Goal: Complete application form

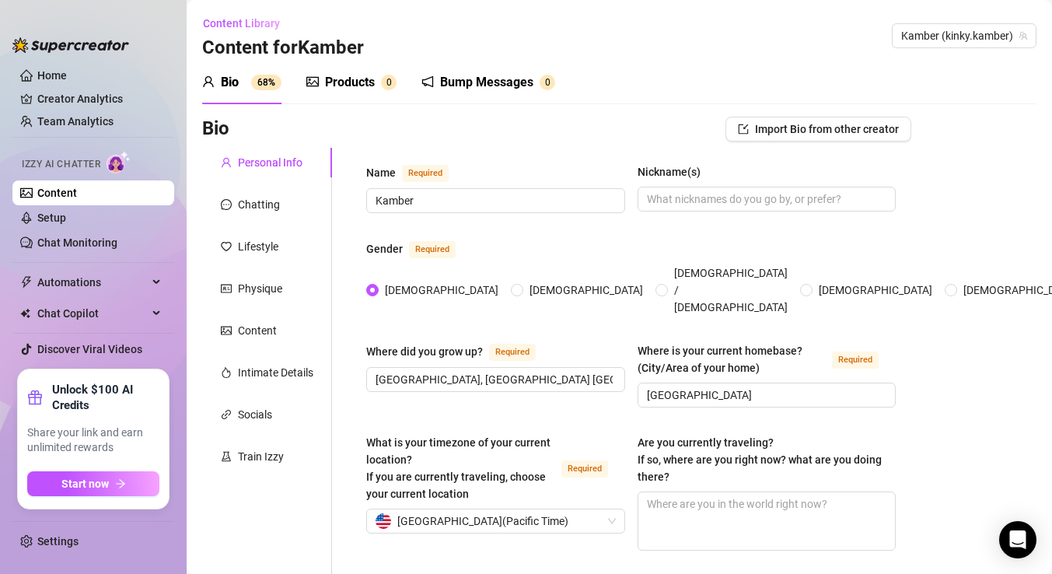
radio input "true"
type input "[DATE]"
click at [264, 244] on div "Lifestyle" at bounding box center [258, 246] width 40 height 17
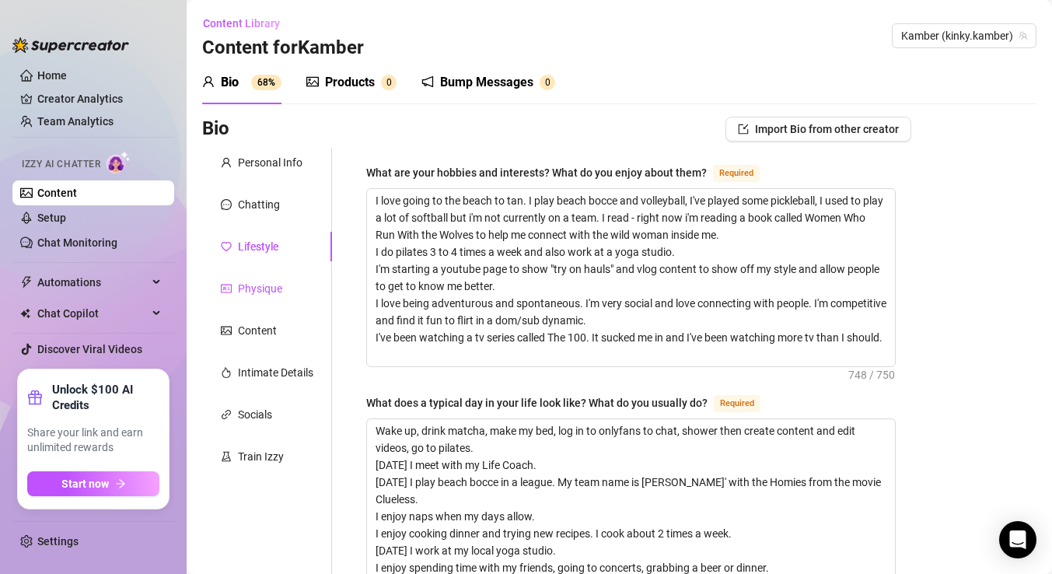
click at [261, 287] on div "Physique" at bounding box center [260, 288] width 44 height 17
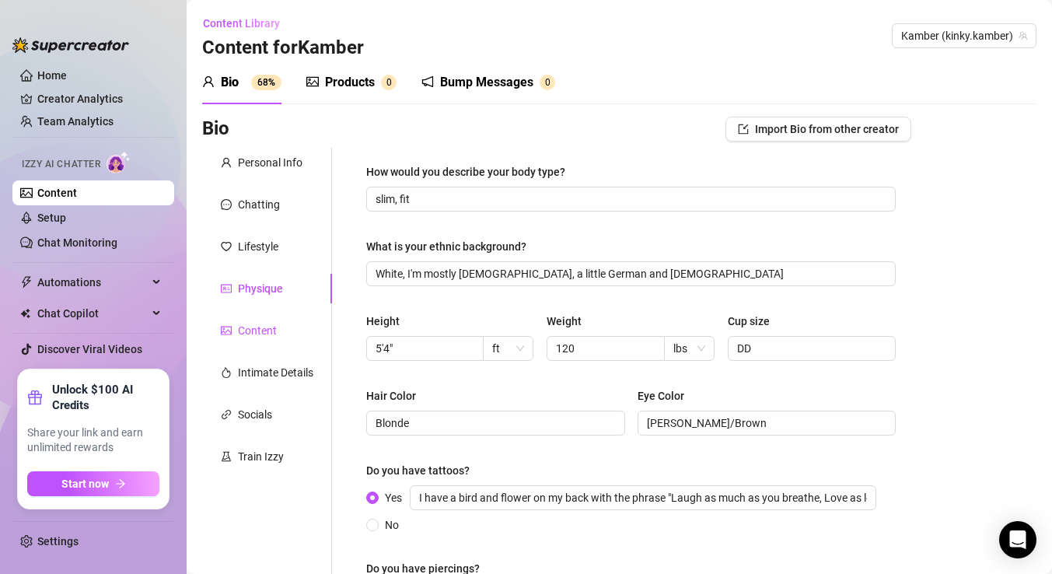
click at [250, 330] on div "Content" at bounding box center [257, 330] width 39 height 17
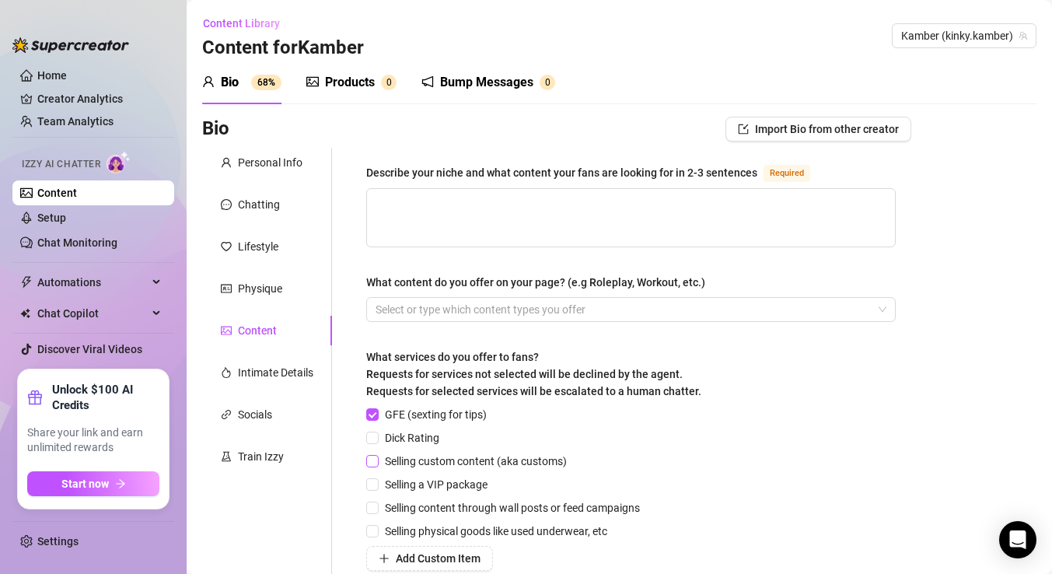
click at [374, 461] on input "Selling custom content (aka customs)" at bounding box center [371, 460] width 11 height 11
checkbox input "true"
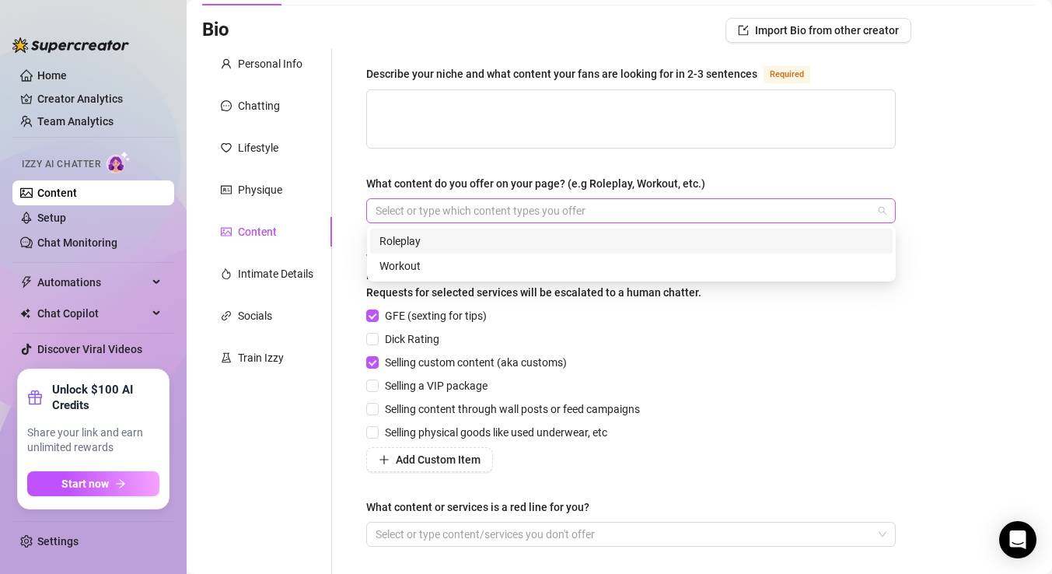
click at [576, 208] on div at bounding box center [622, 211] width 507 height 22
click at [527, 239] on div "Roleplay" at bounding box center [631, 240] width 504 height 17
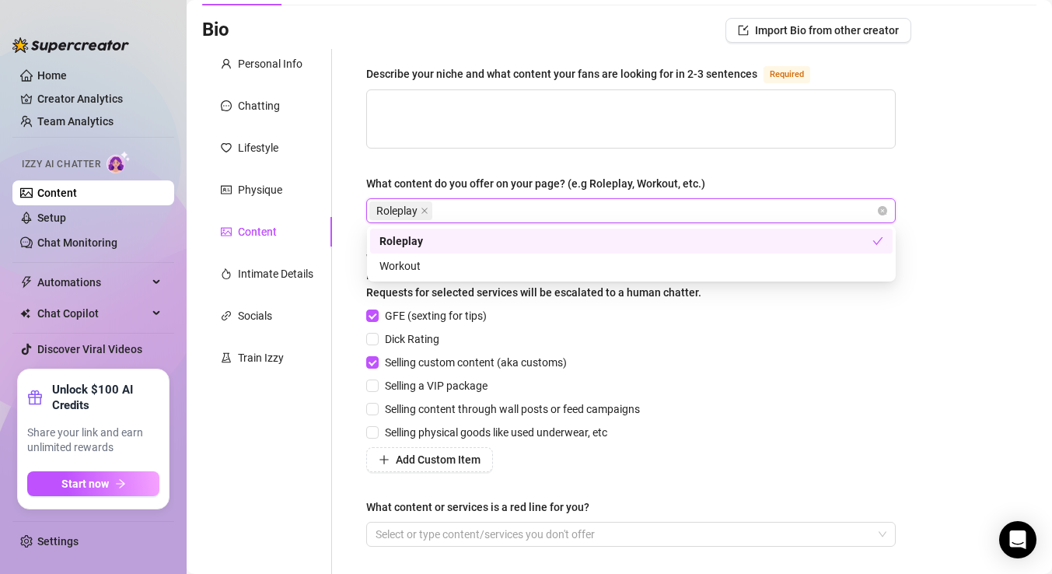
click at [538, 172] on div "Describe your niche and what content your fans are looking for in 2-3 sentences…" at bounding box center [630, 313] width 529 height 496
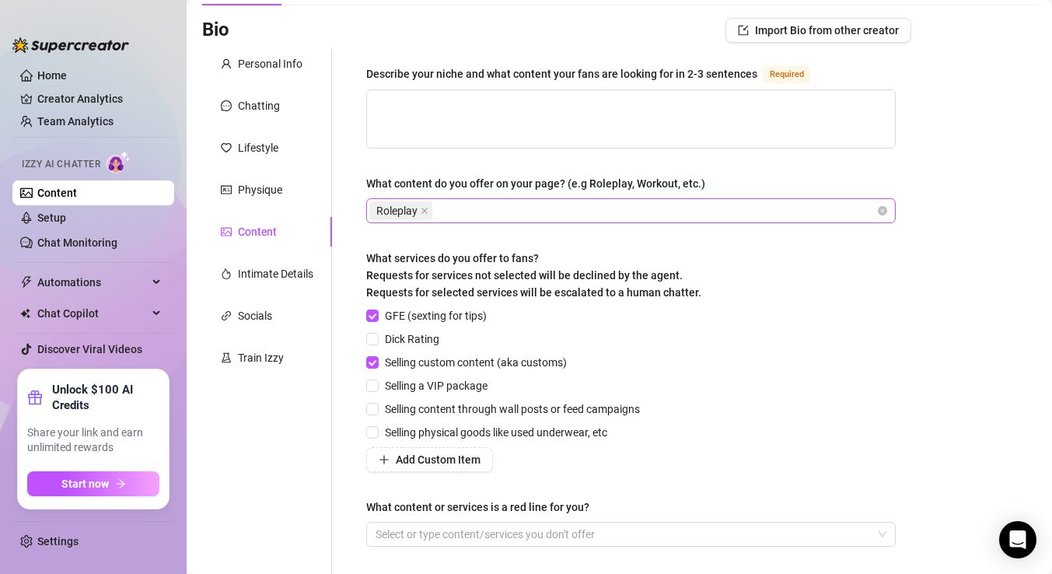
click at [530, 210] on div "Roleplay" at bounding box center [622, 211] width 507 height 22
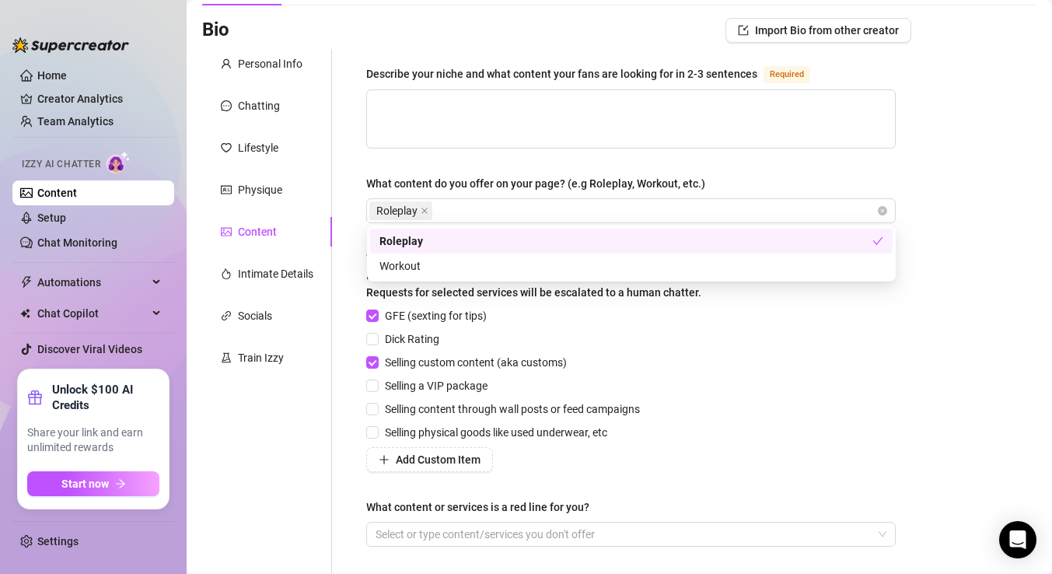
click at [551, 168] on div "Describe your niche and what content your fans are looking for in 2-3 sentences…" at bounding box center [630, 313] width 529 height 496
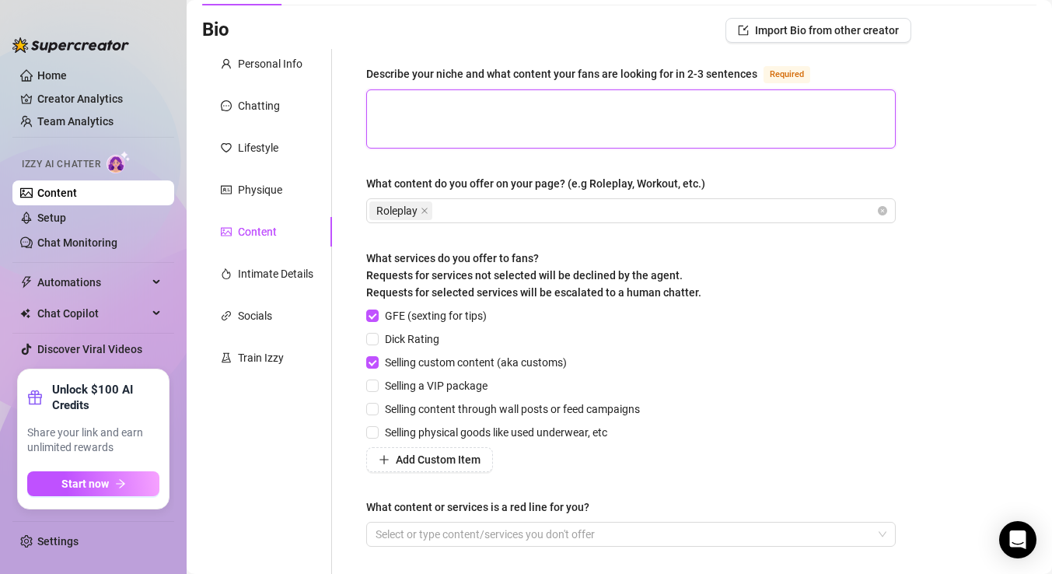
click at [466, 111] on textarea "Describe your niche and what content your fans are looking for in 2-3 sentences…" at bounding box center [631, 119] width 528 height 58
type textarea "I"
type textarea "I'"
type textarea "I'm"
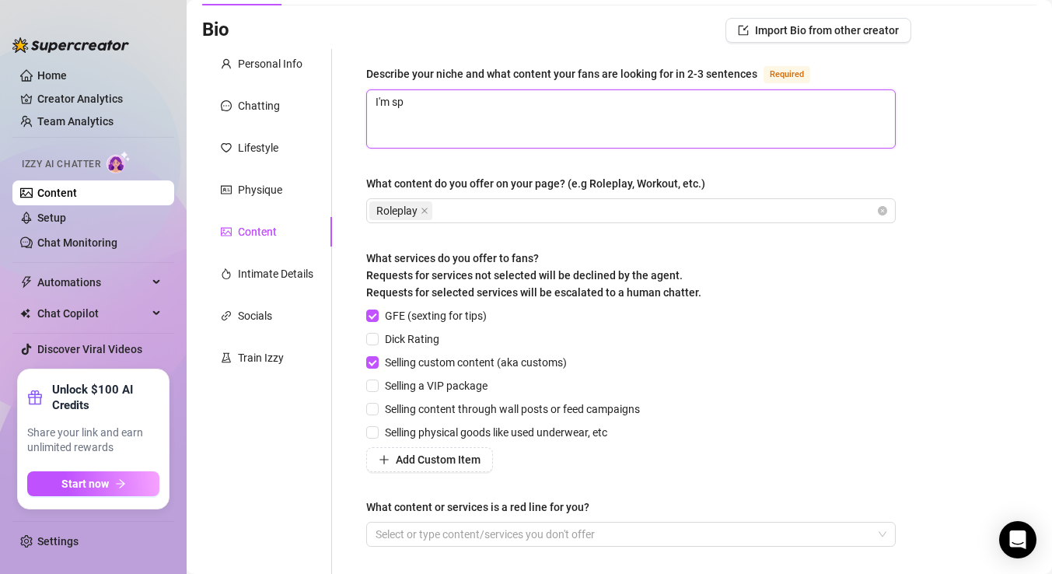
type textarea "I'm spo"
type textarea "I'm spor"
type textarea "I'm sport"
type textarea "I'm sporty"
type textarea "I'm sporty a"
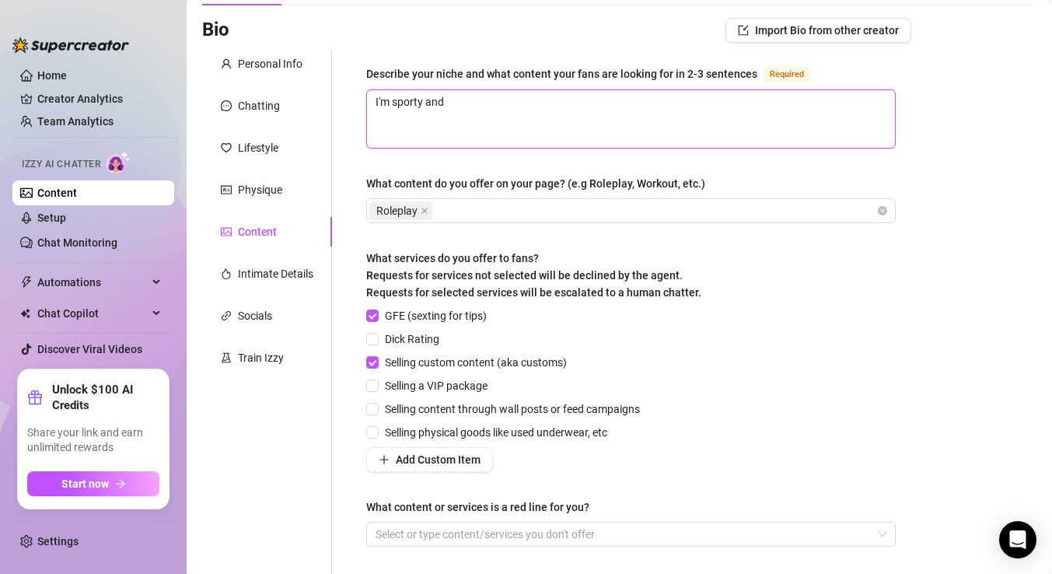
type textarea "I'm sporty and"
type textarea "I'm sporty and i"
type textarea "I'm sporty and"
type textarea "I'm sporty an"
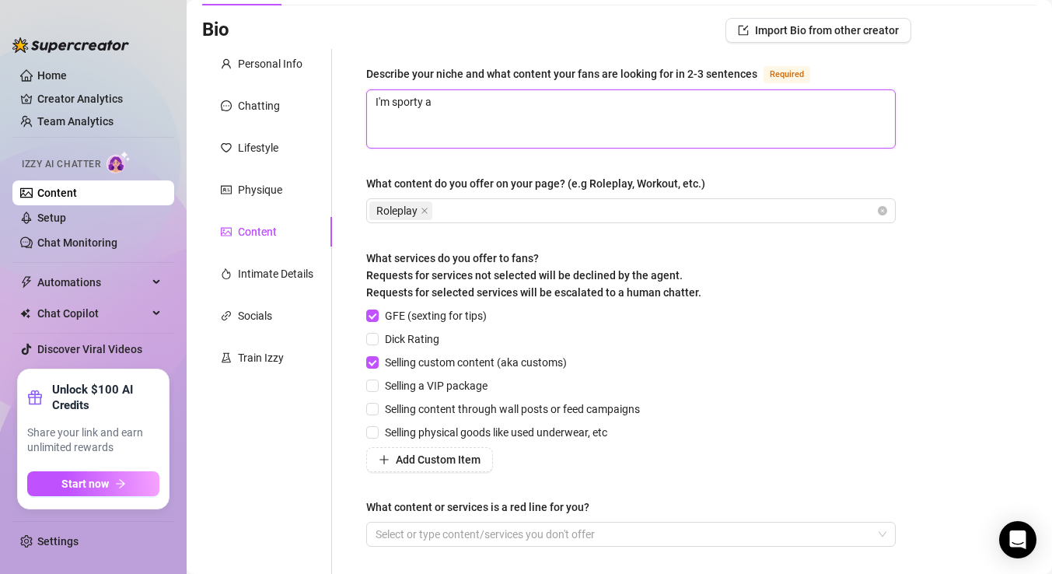
type textarea "I'm sporty"
type textarea "I'm sport"
type textarea "I'm spor"
type textarea "I'm spo"
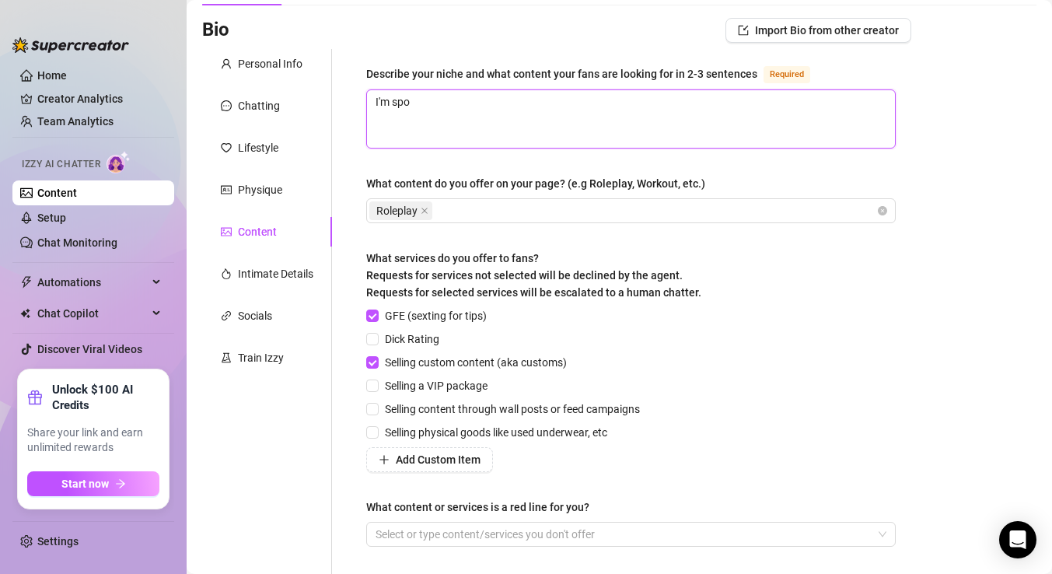
type textarea "I'm sp"
type textarea "I'm s"
type textarea "I'm"
type textarea "I'"
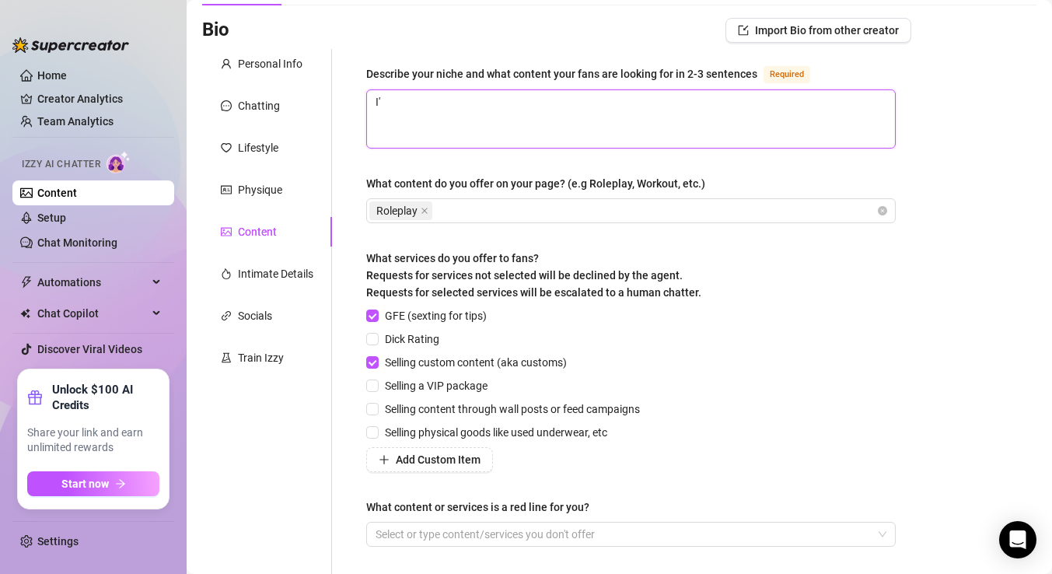
type textarea "I"
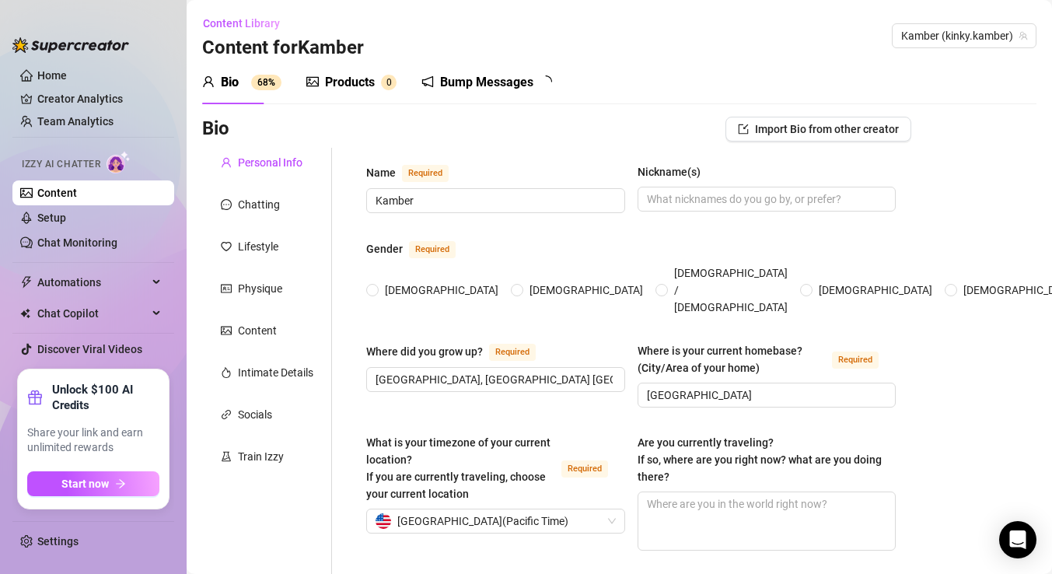
radio input "true"
type input "[DATE]"
click at [261, 327] on div "Content" at bounding box center [257, 330] width 39 height 17
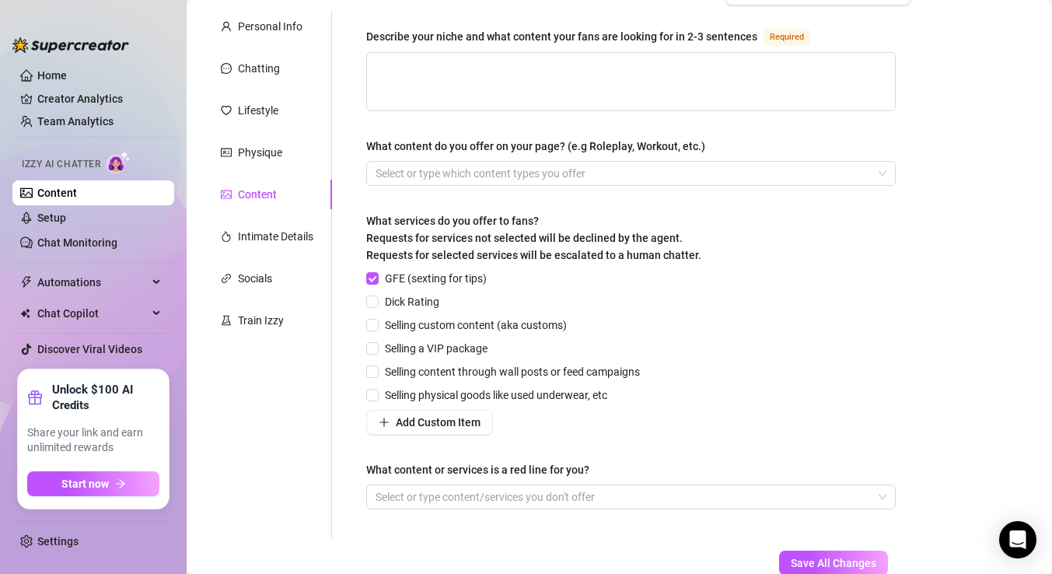
scroll to position [135, 0]
click at [374, 301] on input "Dick Rating" at bounding box center [371, 301] width 11 height 11
checkbox input "true"
click at [374, 326] on input "Selling custom content (aka customs)" at bounding box center [371, 324] width 11 height 11
checkbox input "true"
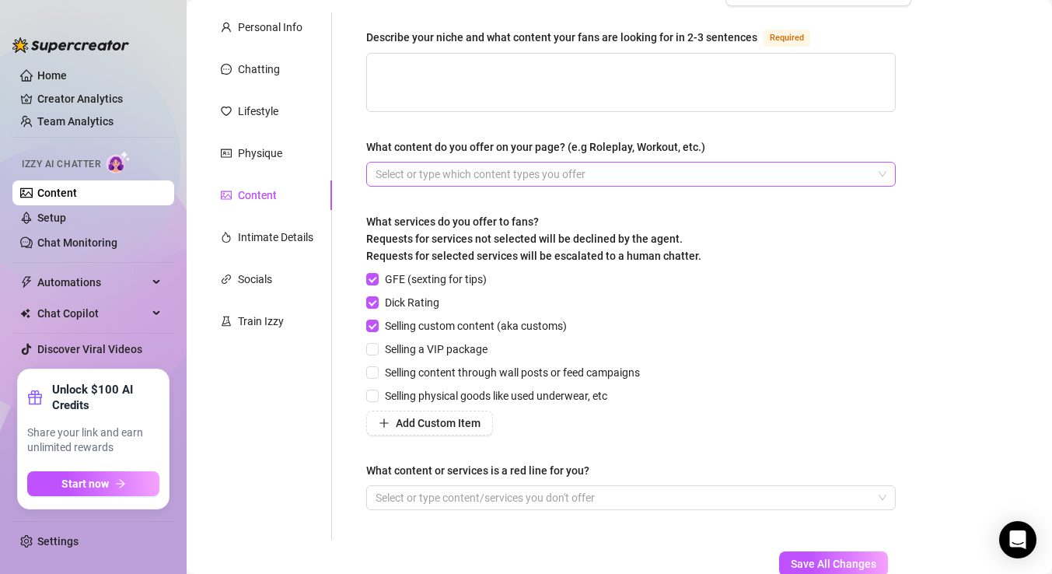
click at [514, 173] on div at bounding box center [622, 174] width 507 height 22
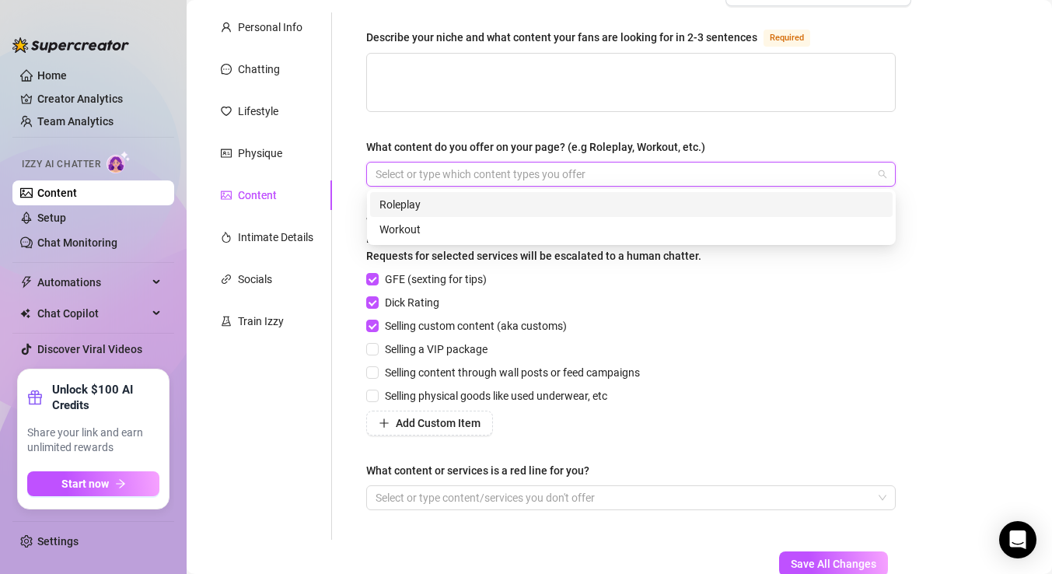
click at [477, 200] on div "Roleplay" at bounding box center [631, 204] width 504 height 17
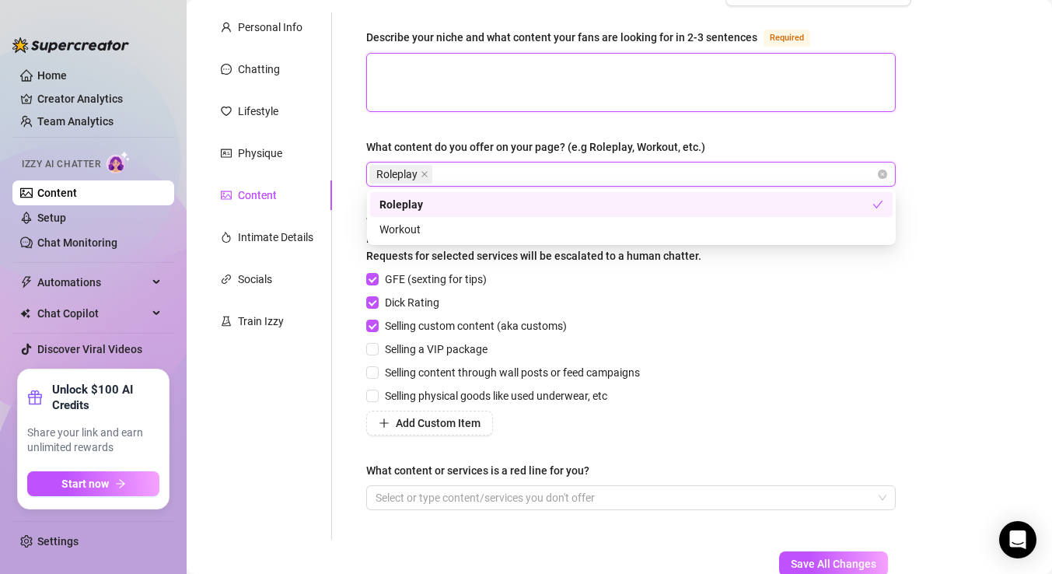
click at [469, 72] on textarea "Describe your niche and what content your fans are looking for in 2-3 sentences…" at bounding box center [631, 83] width 528 height 58
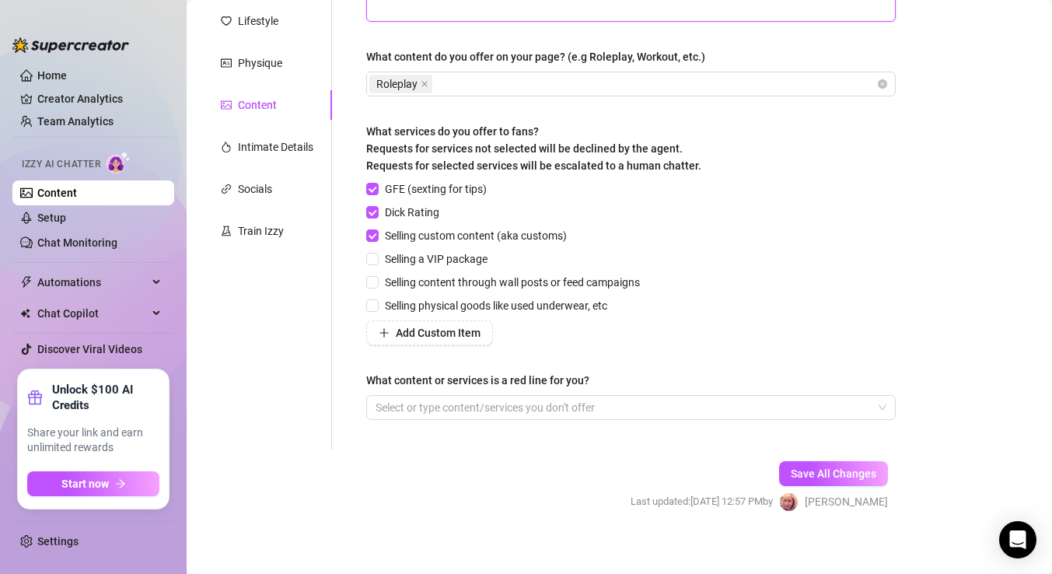
scroll to position [236, 0]
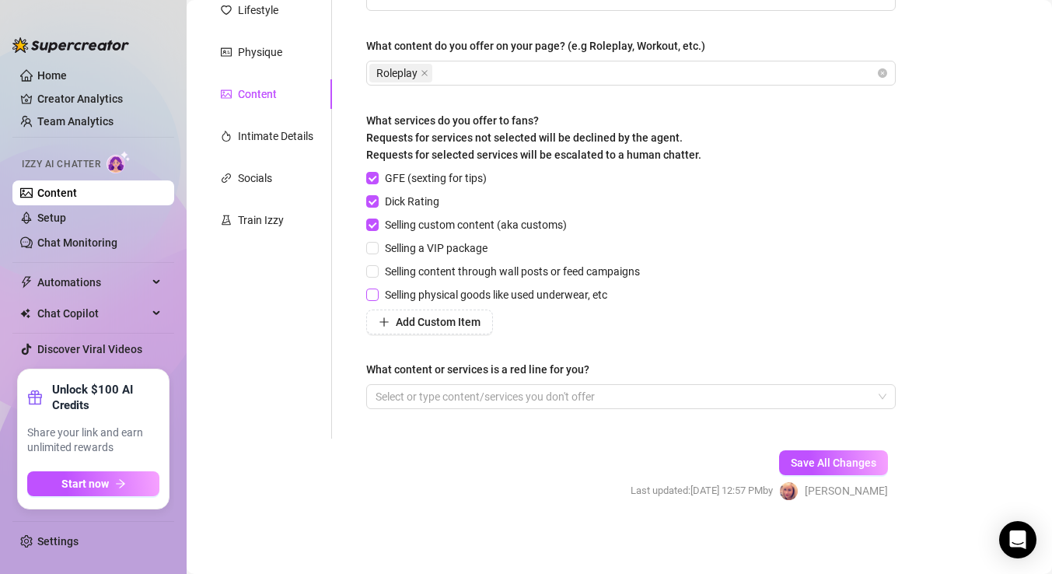
click at [374, 291] on input "Selling physical goods like used underwear, etc" at bounding box center [371, 293] width 11 height 11
checkbox input "true"
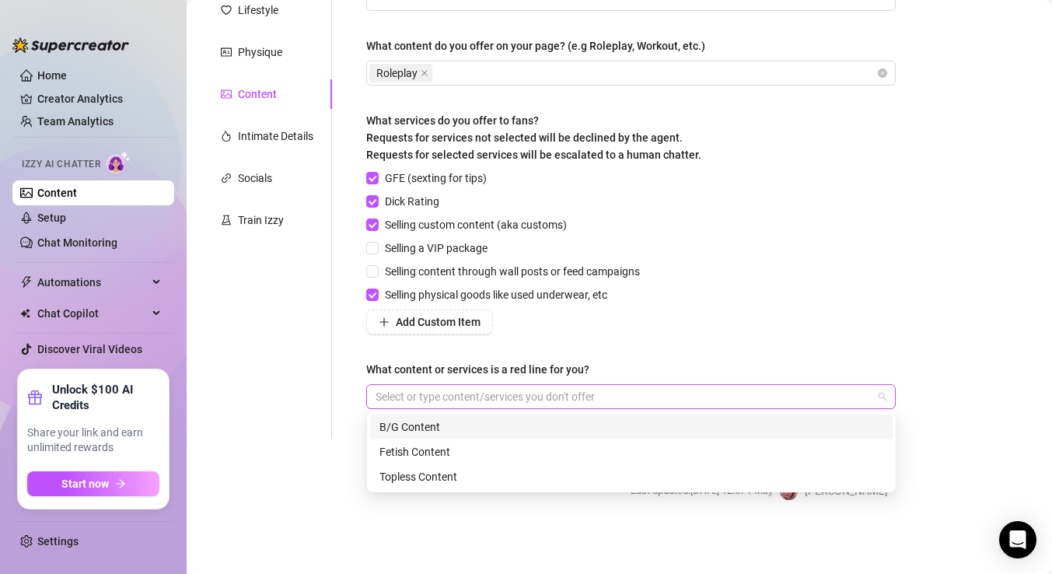
click at [488, 400] on div at bounding box center [622, 396] width 507 height 22
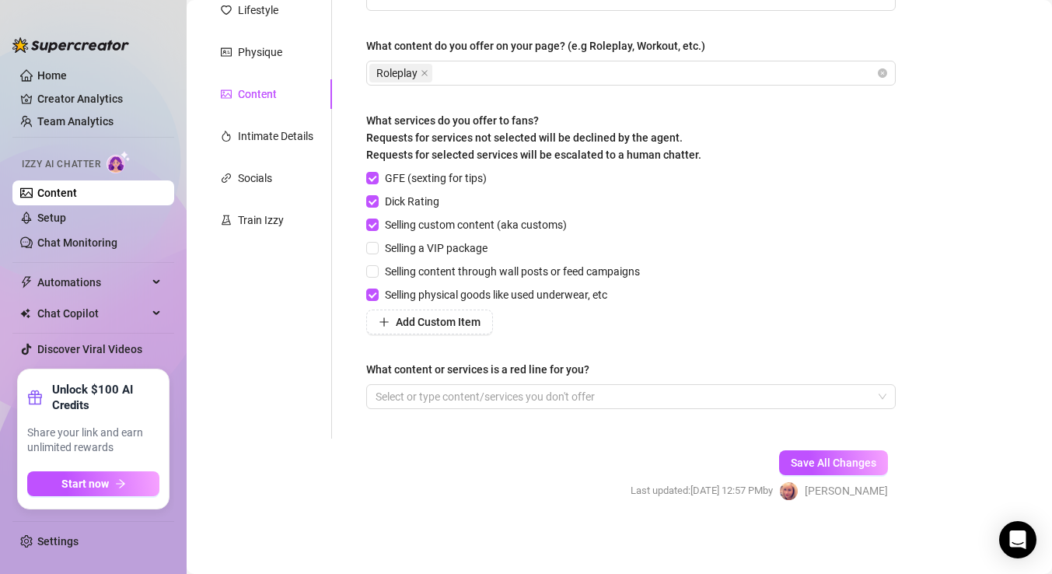
click at [620, 327] on div "Add Custom Item" at bounding box center [506, 321] width 280 height 25
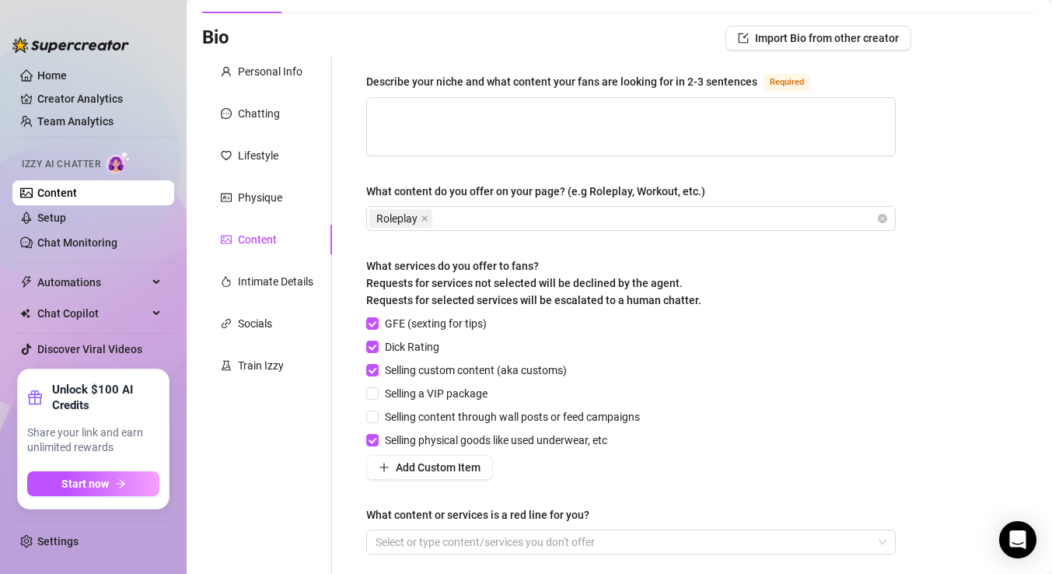
scroll to position [68, 0]
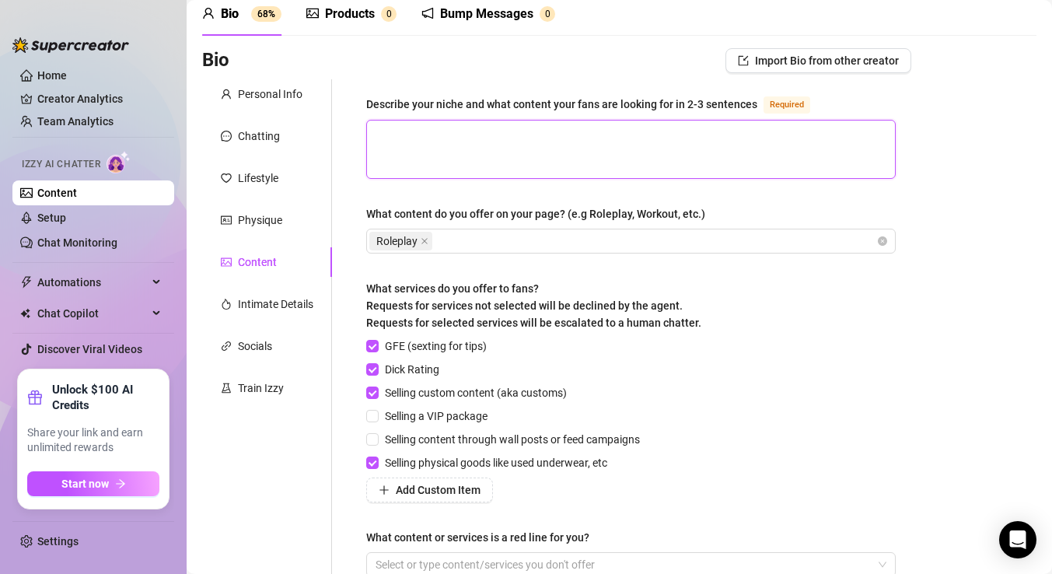
click at [436, 133] on textarea "Describe your niche and what content your fans are looking for in 2-3 sentences…" at bounding box center [631, 149] width 528 height 58
type textarea "M"
type textarea "My"
type textarea "My n"
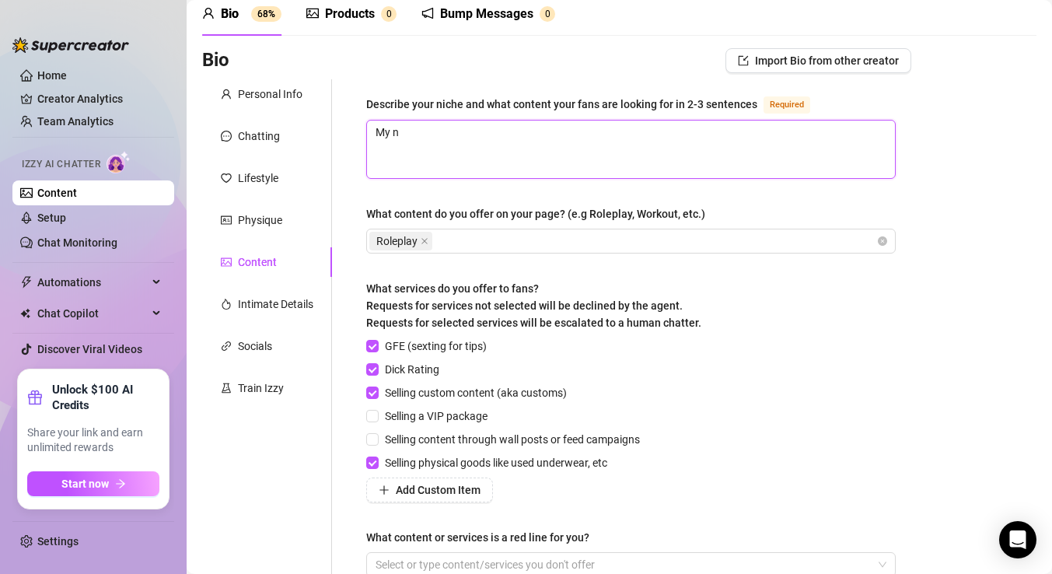
type textarea "My ni"
type textarea "My nic"
type textarea "My nich"
type textarea "My niche"
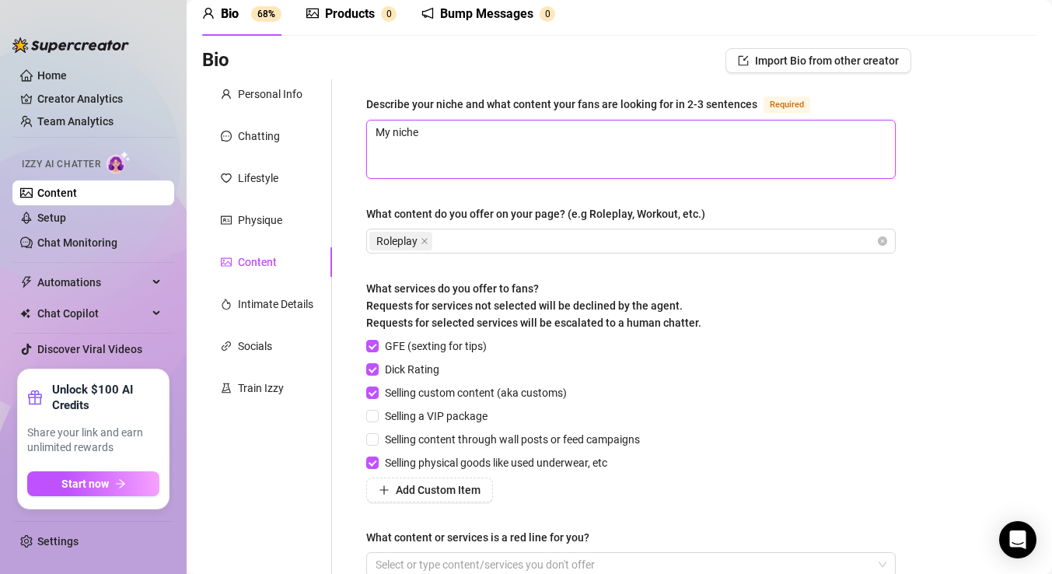
type textarea "My niche s"
type textarea "My niche"
type textarea "My niche i"
type textarea "My niche is"
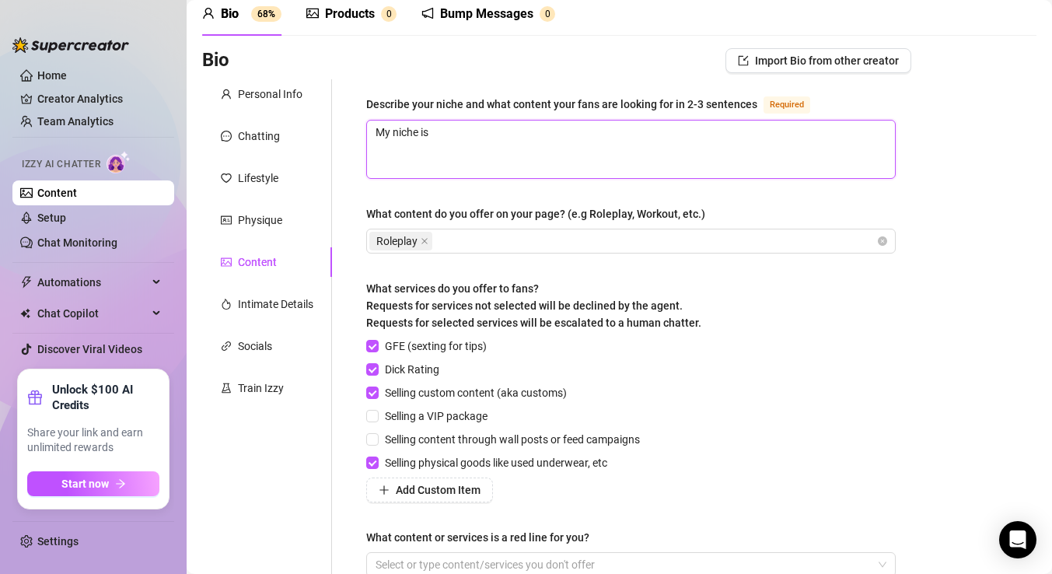
type textarea "My niche is s"
type textarea "My niche is sp"
type textarea "My niche is spo"
type textarea "My niche is spor"
type textarea "My niche is sport"
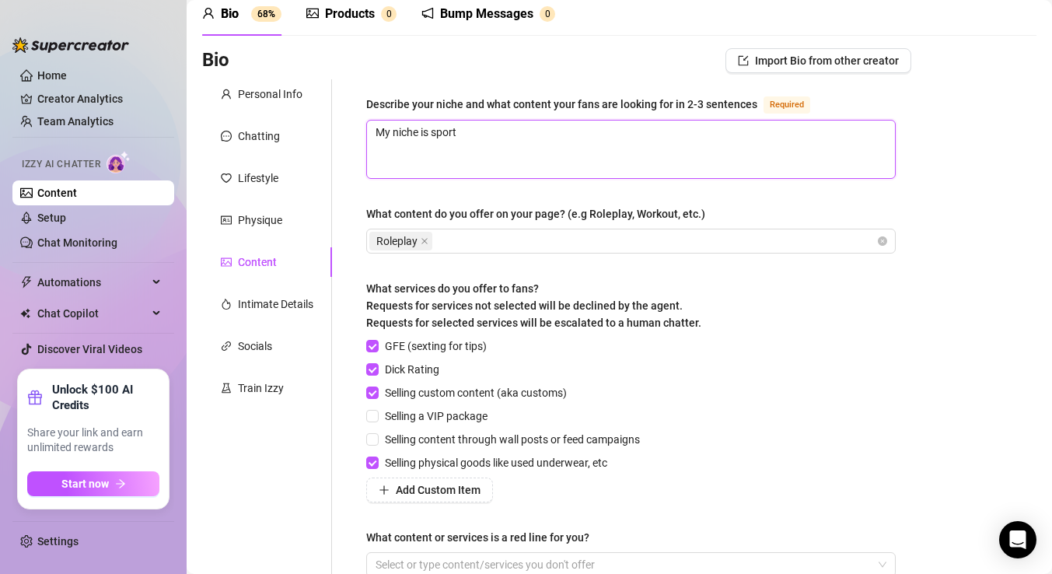
type textarea "My niche is sporty"
type textarea "My niche is sporty a"
type textarea "My niche is sporty an"
type textarea "My niche is sporty and"
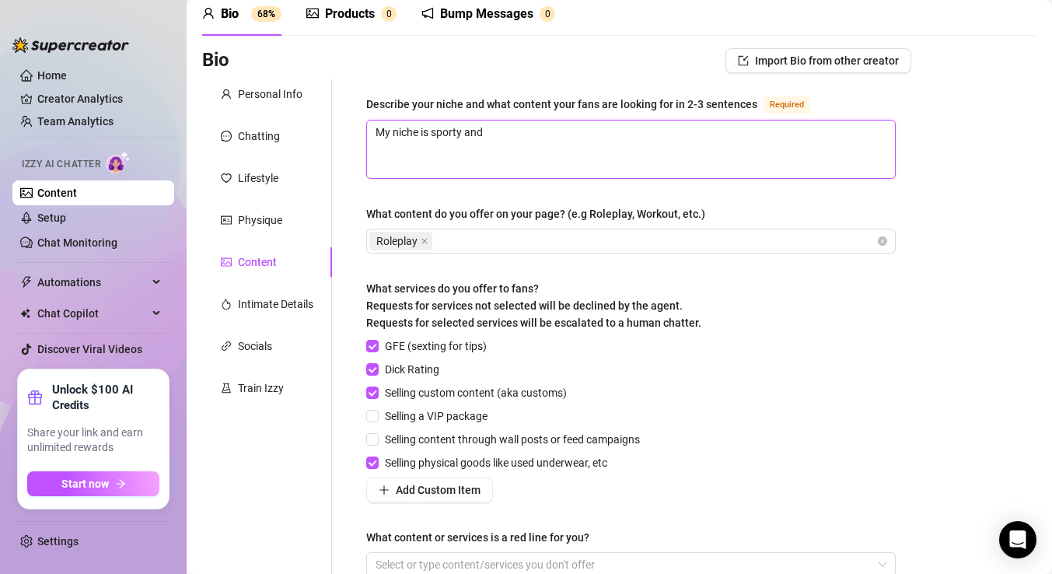
type textarea "My niche is sporty and"
type textarea "My niche is sporty and k"
type textarea "My niche is sporty and ki"
type textarea "My niche is sporty and kin"
type textarea "My niche is sporty and kink"
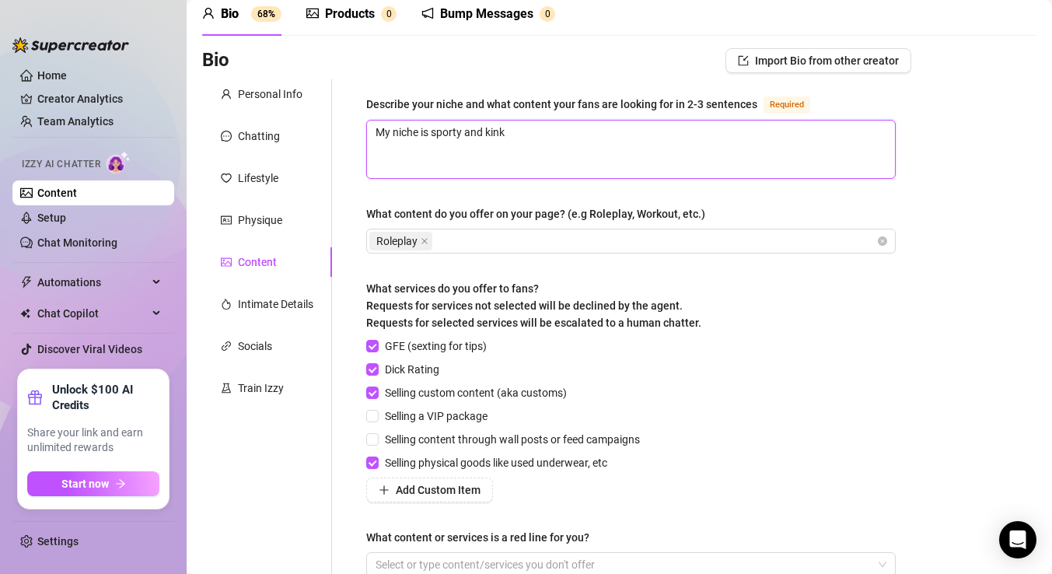
type textarea "My niche is sporty and kinky"
type textarea "My niche is sporty and kinky."
type textarea "My niche is sporty and kinky. I"
type textarea "My niche is sporty and kinky. I ha"
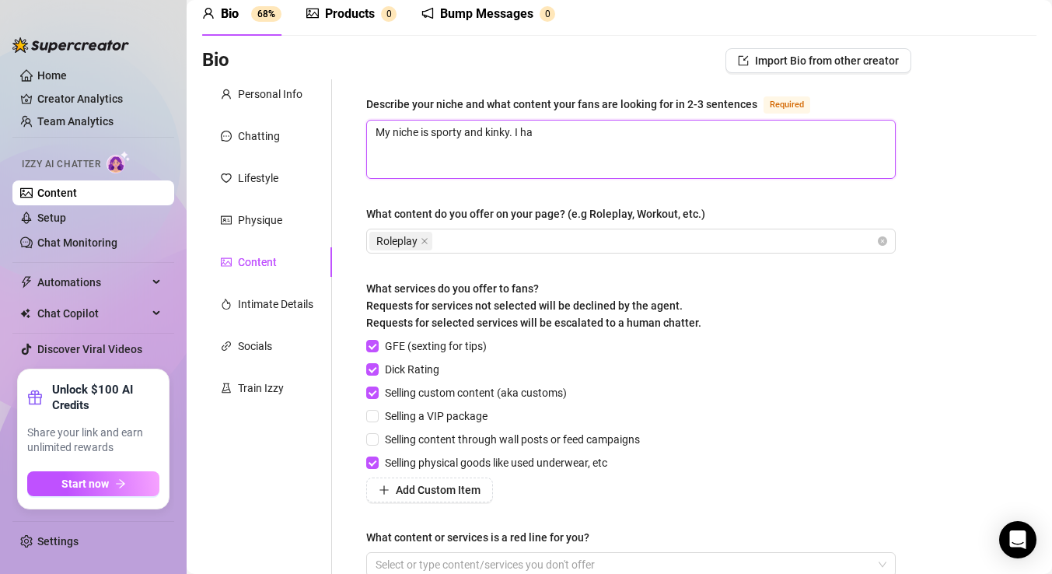
type textarea "My niche is sporty and kinky. I hav"
type textarea "My niche is sporty and kinky. I have"
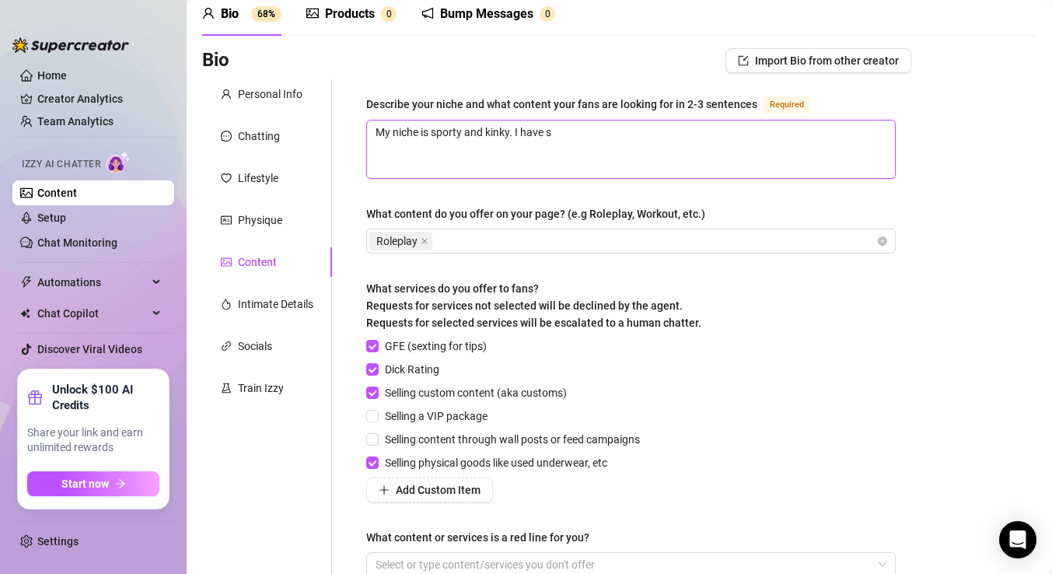
type textarea "My niche is sporty and kinky. I have so"
type textarea "My niche is sporty and kinky. I have som"
type textarea "My niche is sporty and kinky. I have some"
type textarea "My niche is sporty and kinky. I have some ro"
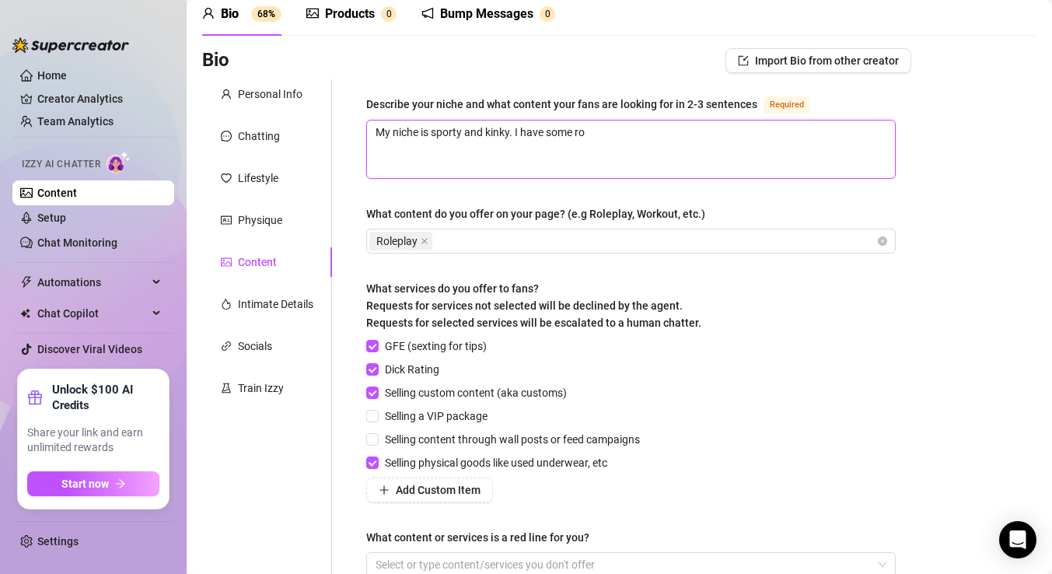
type textarea "My niche is sporty and kinky. I have some rop"
type textarea "My niche is sporty and kinky. I have some rope"
type textarea "My niche is sporty and kinky. I have some rope bo"
type textarea "My niche is sporty and kinky. I have some rope bon"
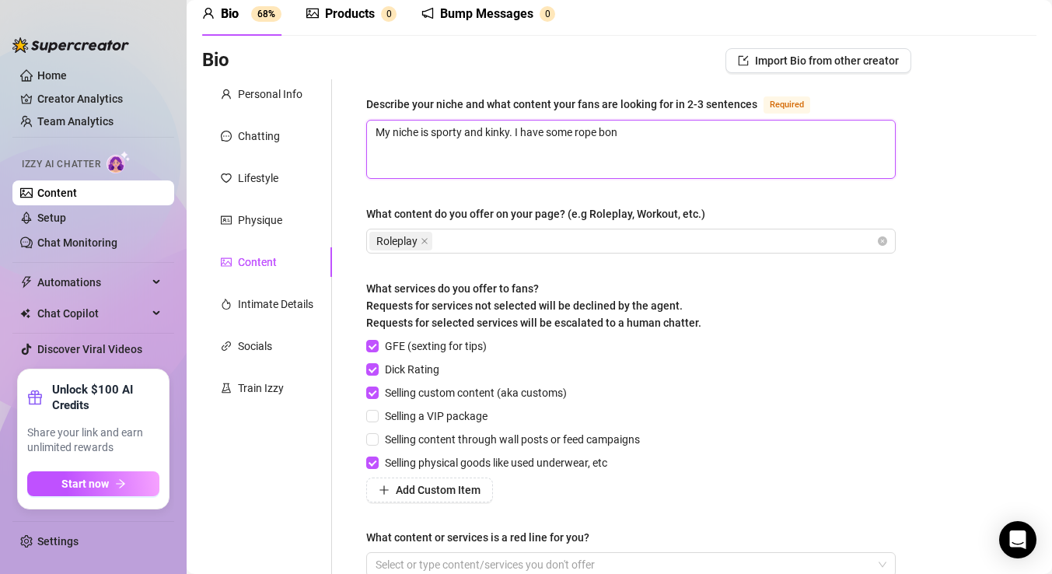
type textarea "My niche is sporty and kinky. I have some rope bond"
type textarea "My niche is sporty and kinky. I have some rope bonda"
type textarea "My niche is sporty and kinky. I have some rope bondag"
type textarea "My niche is sporty and kinky. I have some rope bondage"
drag, startPoint x: 654, startPoint y: 132, endPoint x: 524, endPoint y: 134, distance: 130.6
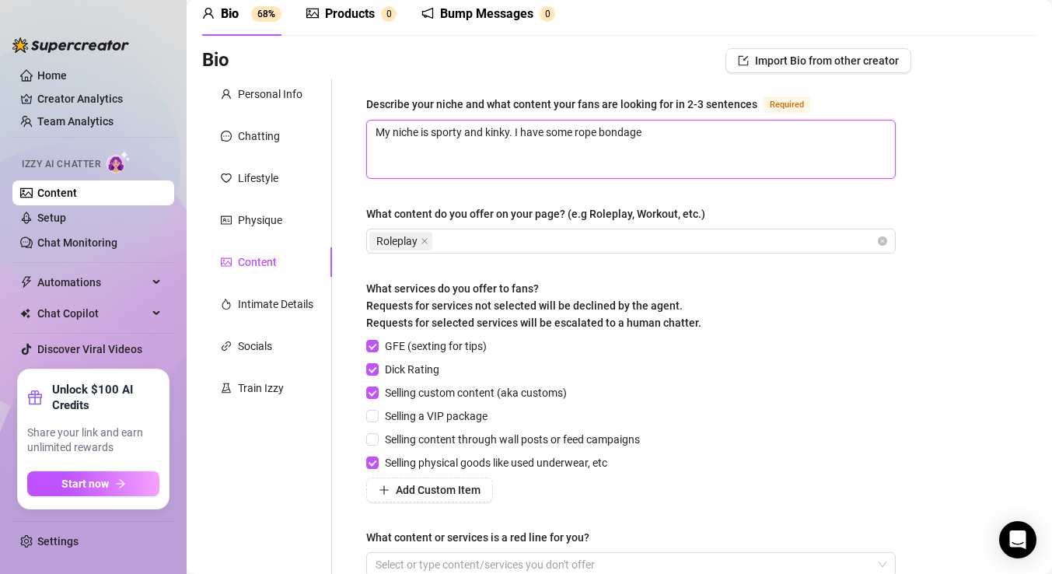
click at [523, 134] on textarea "My niche is sporty and kinky. I have some rope bondage" at bounding box center [631, 149] width 528 height 58
type textarea "My niche is sporty and kinky. I d"
type textarea "My niche is sporty and kinky. I do"
type textarea "My niche is sporty and kinky. I do a"
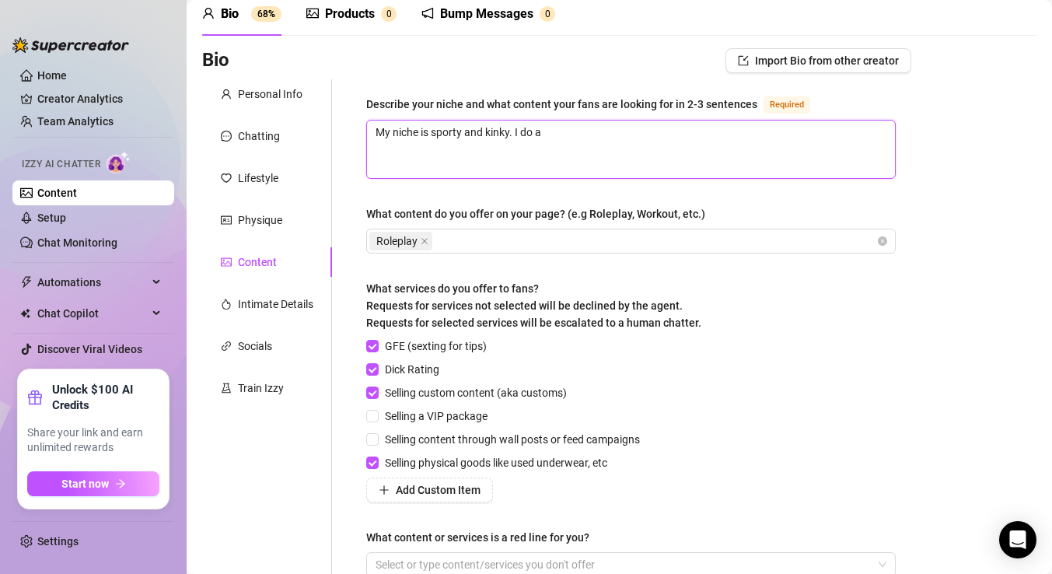
type textarea "My niche is sporty and kinky. I do a"
type textarea "My niche is sporty and kinky. I do a l"
type textarea "My niche is sporty and kinky. I do a li"
type textarea "My niche is sporty and kinky. I do a lit"
type textarea "My niche is sporty and kinky. I do a litt"
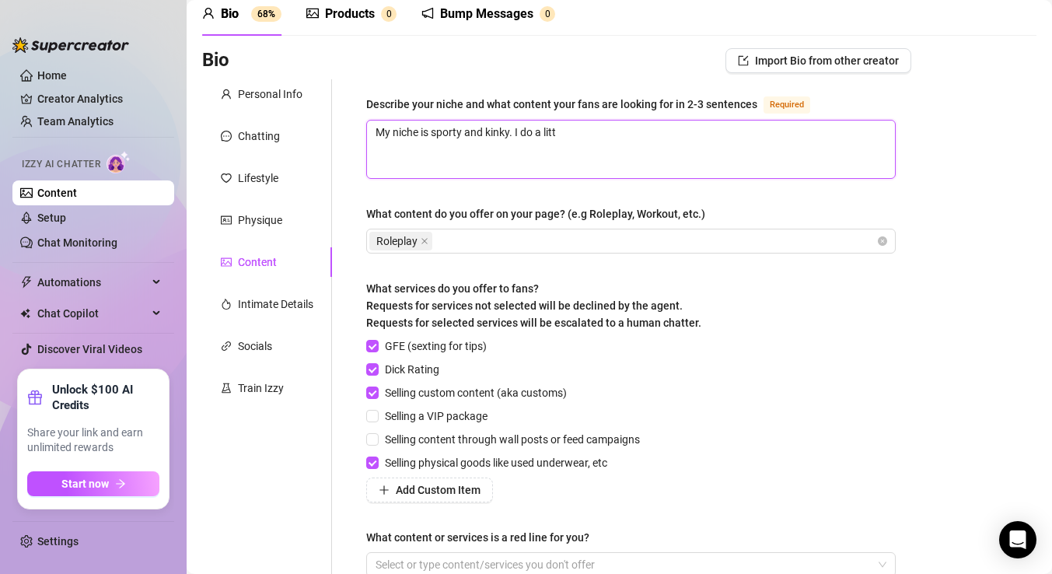
type textarea "My niche is sporty and kinky. I do a littl"
type textarea "My niche is sporty and kinky. I do a little"
type textarea "My niche is sporty and kinky. I do a little s"
type textarea "My niche is sporty and kinky. I do a little sh"
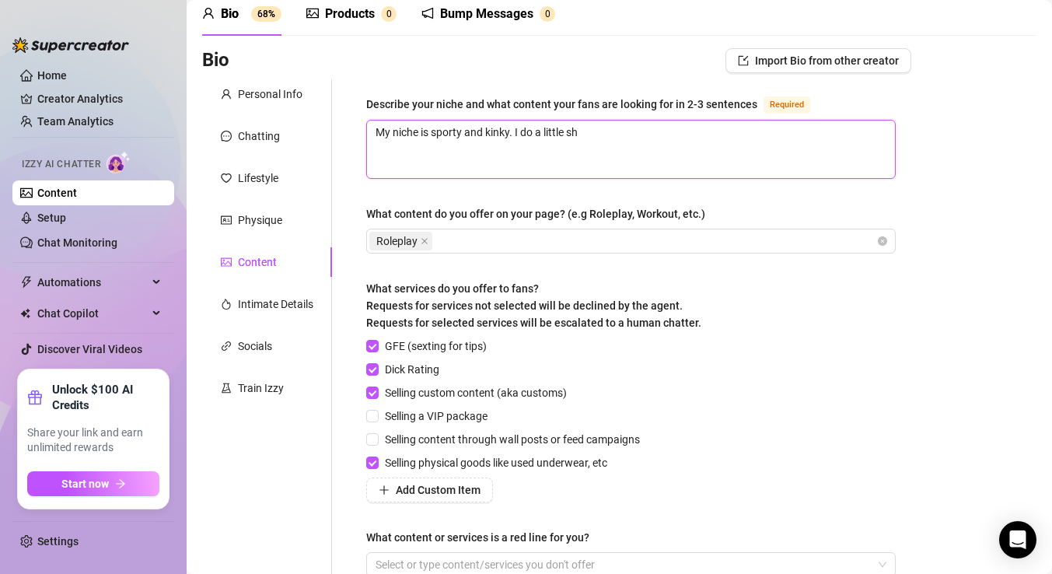
type textarea "My niche is sporty and kinky. I do a little shi"
type textarea "My niche is sporty and kinky. I do a little shib"
type textarea "My niche is sporty and kinky. I do a little shiba"
type textarea "My niche is sporty and kinky. I do a little shibar"
type textarea "My niche is sporty and kinky. I do a little shibari"
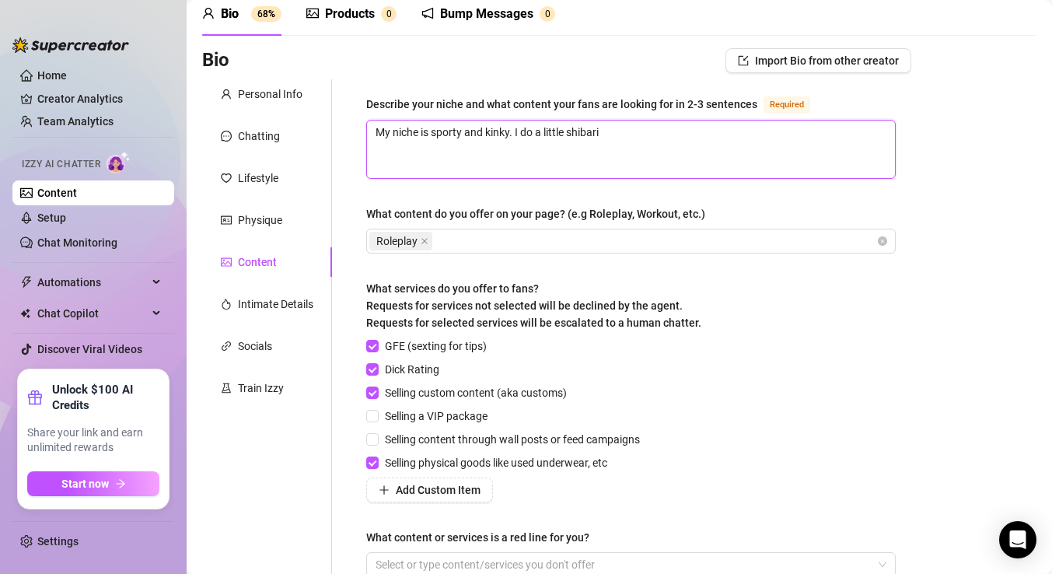
type textarea "My niche is sporty and kinky. I do a little shibari"
type textarea "My niche is sporty and kinky. I do a little shibari or"
type textarea "My niche is sporty and kinky. I do a little shibari or r"
type textarea "My niche is sporty and kinky. I do a little shibari or ro"
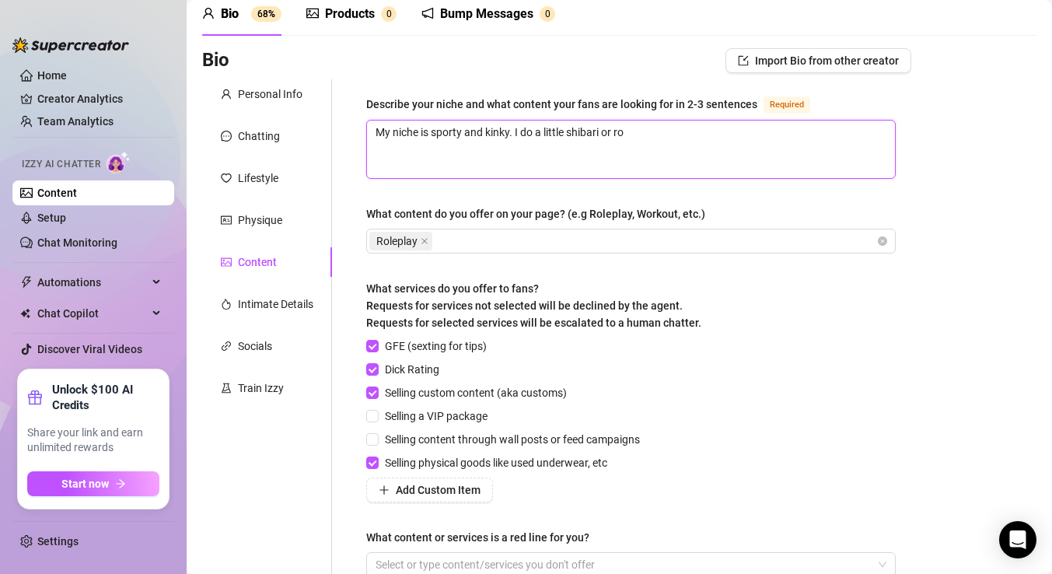
type textarea "My niche is sporty and kinky. I do a little shibari or rob"
type textarea "My niche is sporty and kinky. I do a little shibari or robe"
type textarea "My niche is sporty and kinky. I do a little shibari or rob"
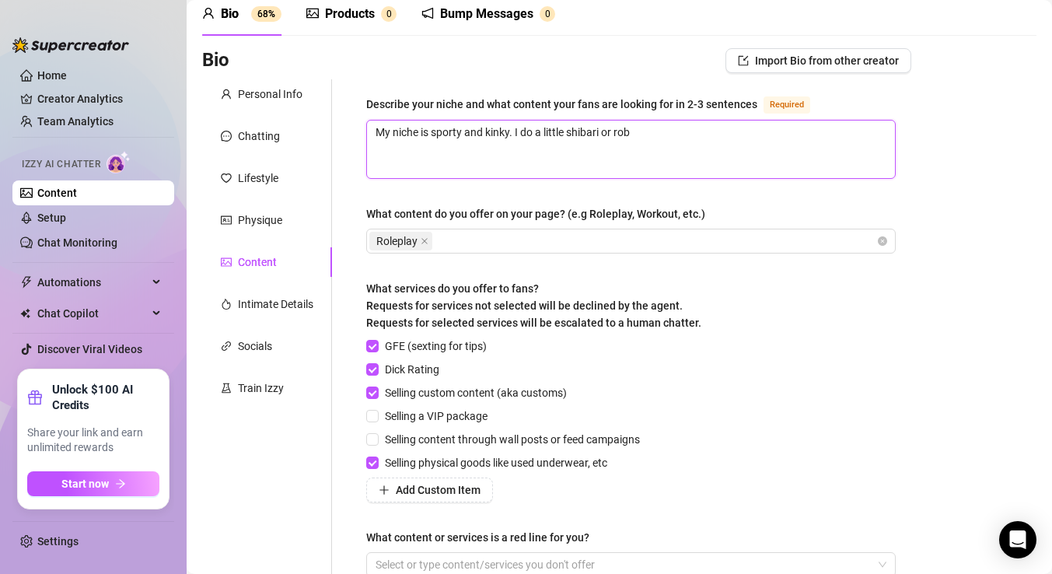
type textarea "My niche is sporty and kinky. I do a little shibari or ro"
type textarea "My niche is sporty and kinky. I do a little shibari or rop"
type textarea "My niche is sporty and kinky. I do a little shibari or rope"
type textarea "My niche is sporty and kinky. I do a little shibari or rope b"
type textarea "My niche is sporty and kinky. I do a little shibari or rope bon"
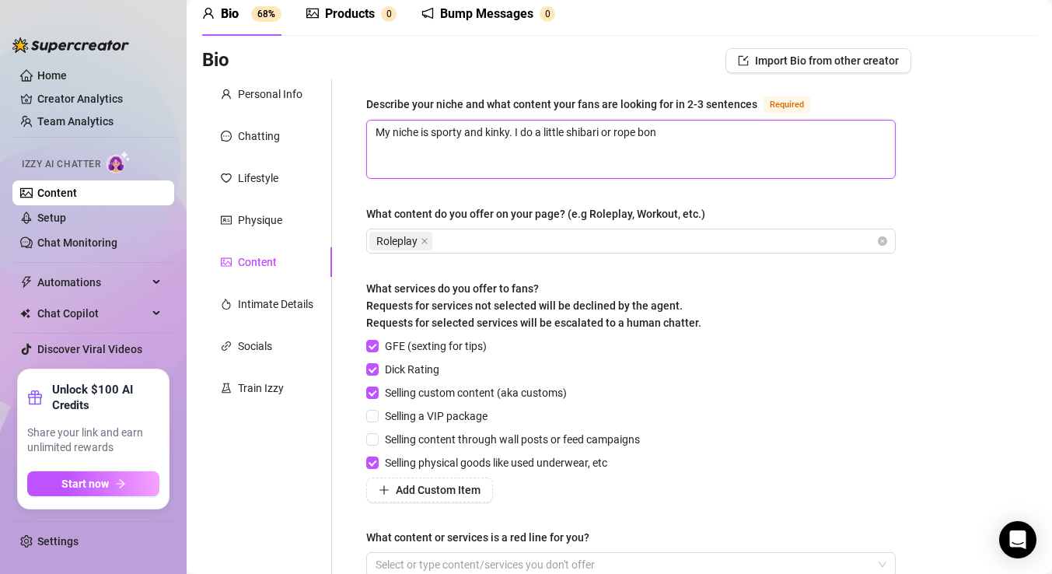
type textarea "My niche is sporty and kinky. I do a little shibari or rope bond"
type textarea "My niche is sporty and kinky. I do a little shibari or rope bonda"
type textarea "My niche is sporty and kinky. I do a little shibari or rope bondag"
type textarea "My niche is sporty and kinky. I do a little shibari or rope bondage"
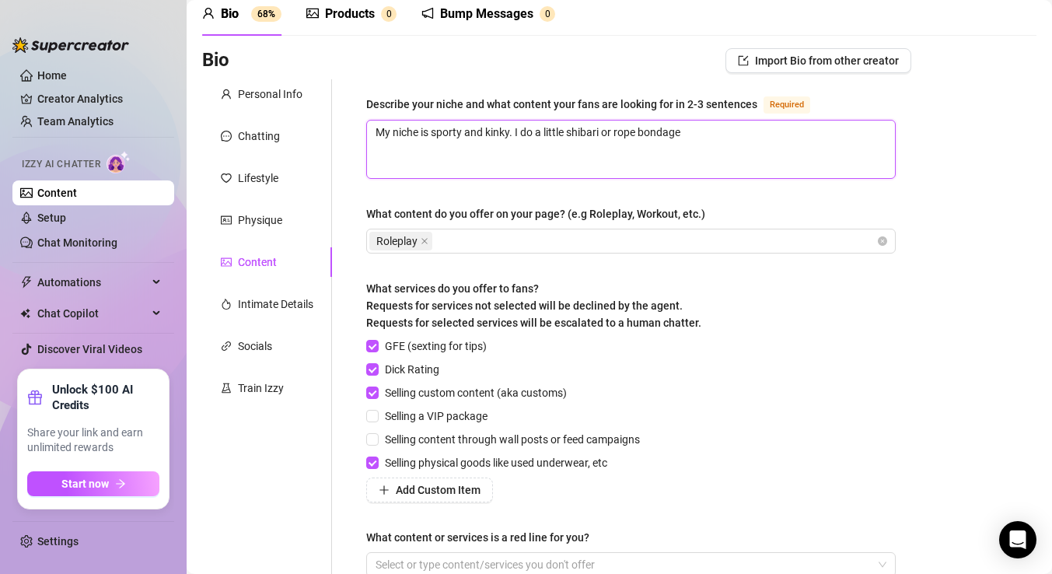
type textarea "My niche is sporty and kinky. I do a little shibari or rope bondage a"
type textarea "My niche is sporty and kinky. I do a little shibari or rope bondage an"
type textarea "My niche is sporty and kinky. I do a little shibari or rope bondage and"
click at [485, 131] on textarea "My niche is sporty and kinky. I do a little shibari or rope bondage, nipple cla…" at bounding box center [631, 149] width 528 height 58
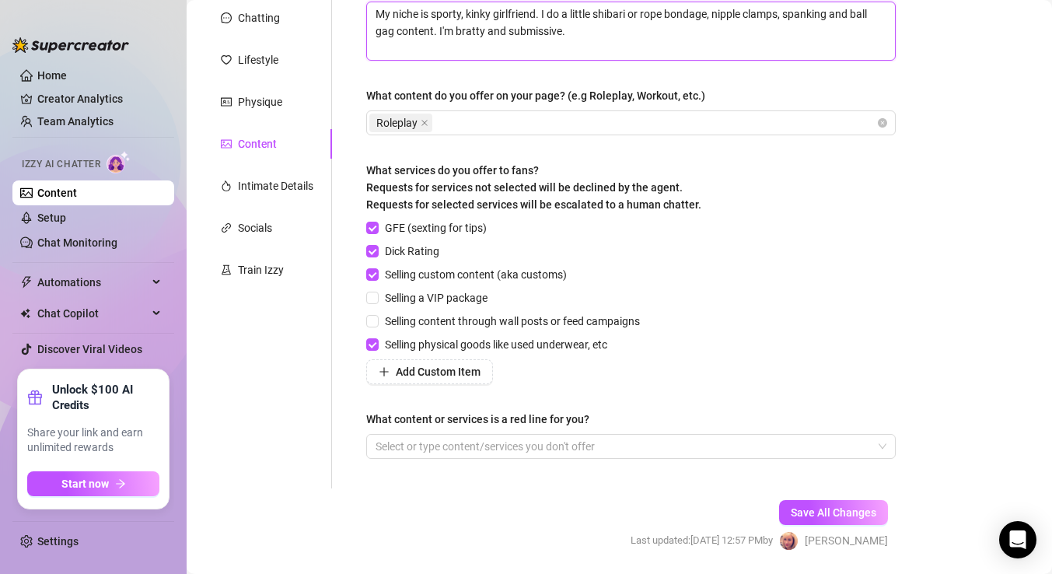
scroll to position [236, 0]
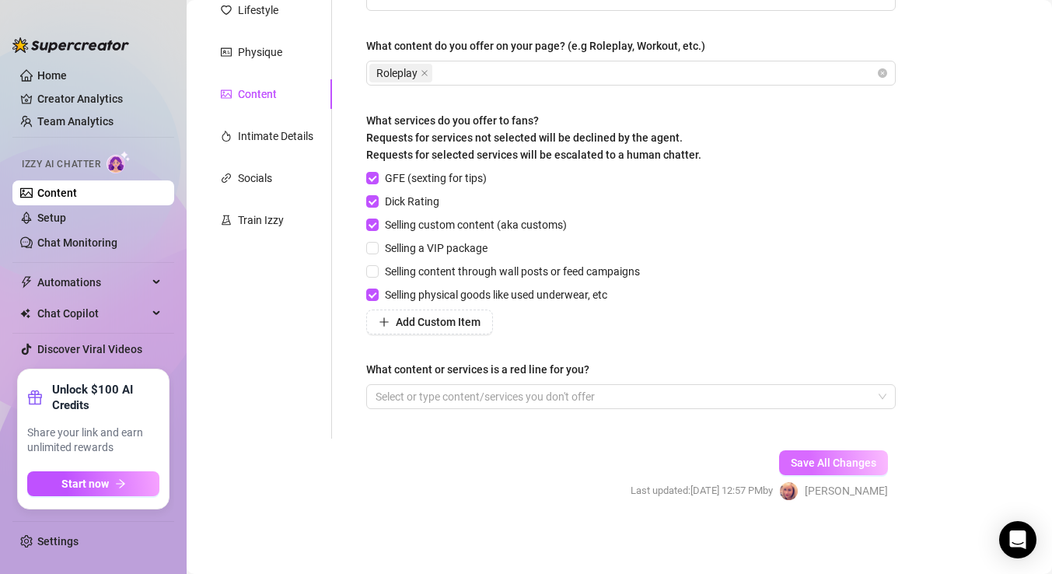
click at [807, 457] on span "Save All Changes" at bounding box center [832, 462] width 85 height 12
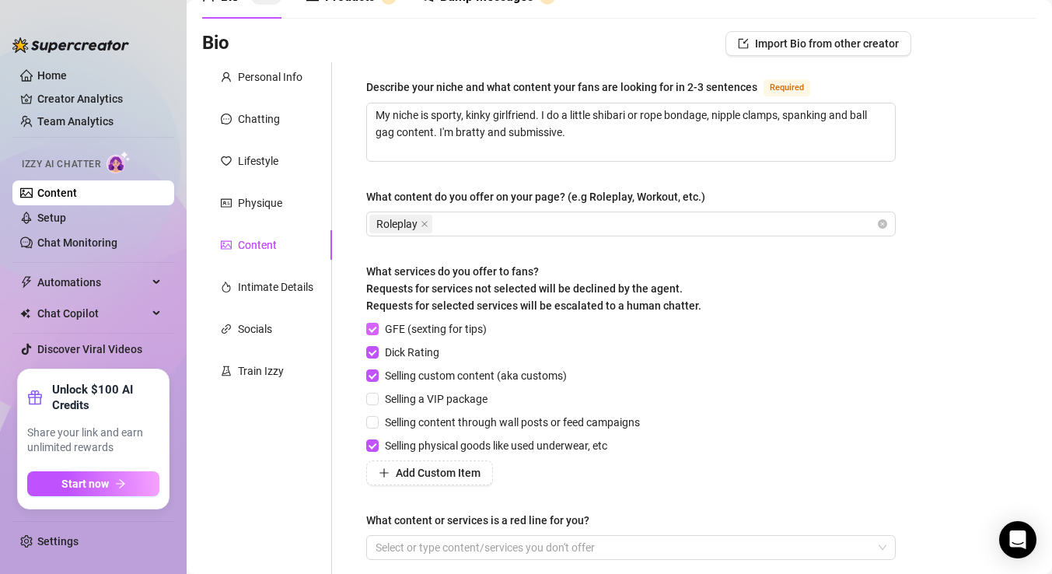
scroll to position [86, 0]
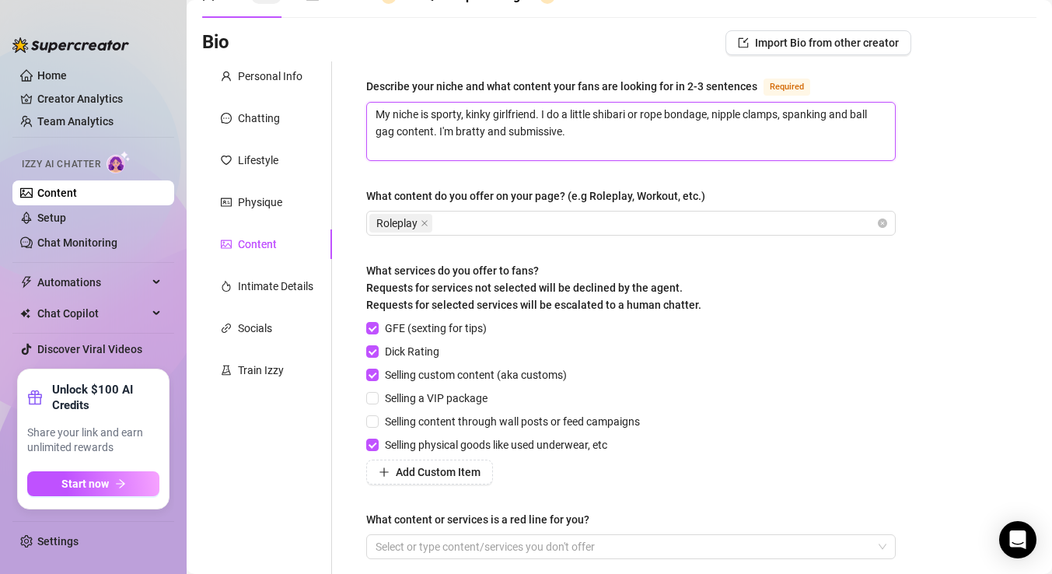
click at [394, 131] on textarea "My niche is sporty, kinky girlfriend. I do a little shibari or rope bondage, ni…" at bounding box center [631, 132] width 528 height 58
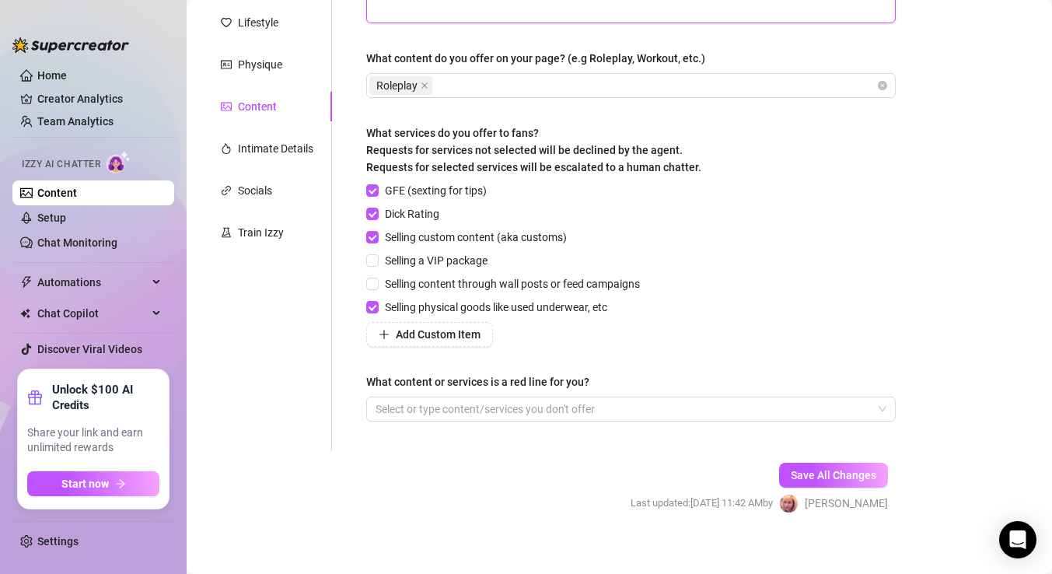
scroll to position [236, 0]
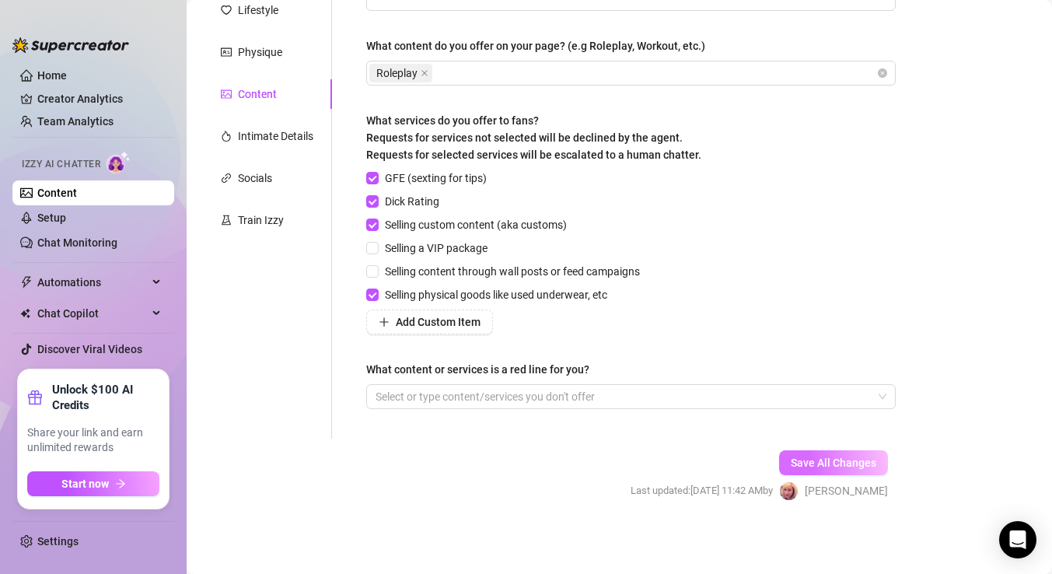
click at [824, 462] on span "Save All Changes" at bounding box center [832, 462] width 85 height 12
click at [274, 137] on div "Intimate Details" at bounding box center [275, 135] width 75 height 17
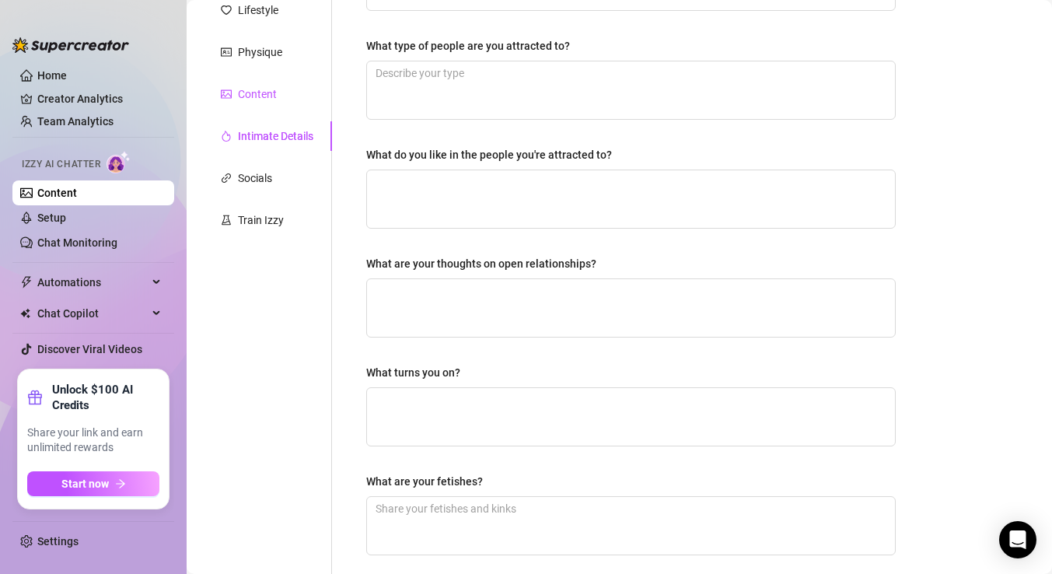
click at [261, 93] on div "Content" at bounding box center [257, 93] width 39 height 17
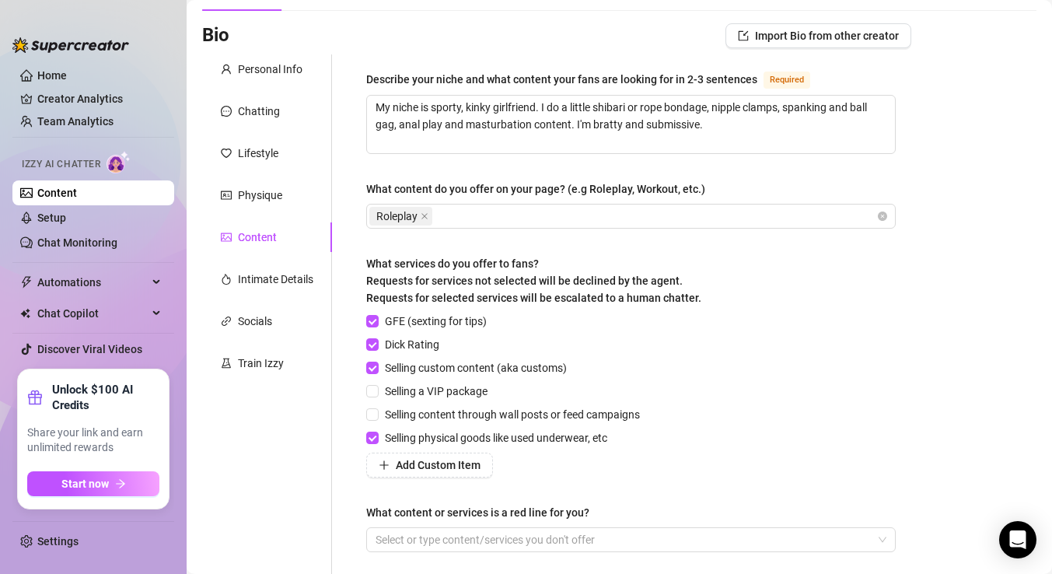
scroll to position [90, 0]
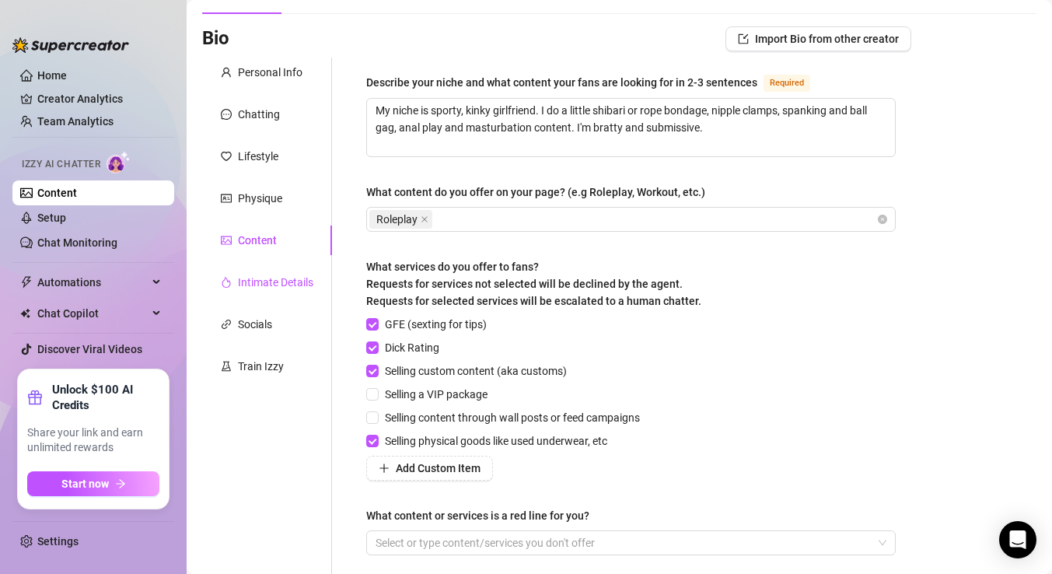
click at [267, 286] on div "Intimate Details" at bounding box center [275, 282] width 75 height 17
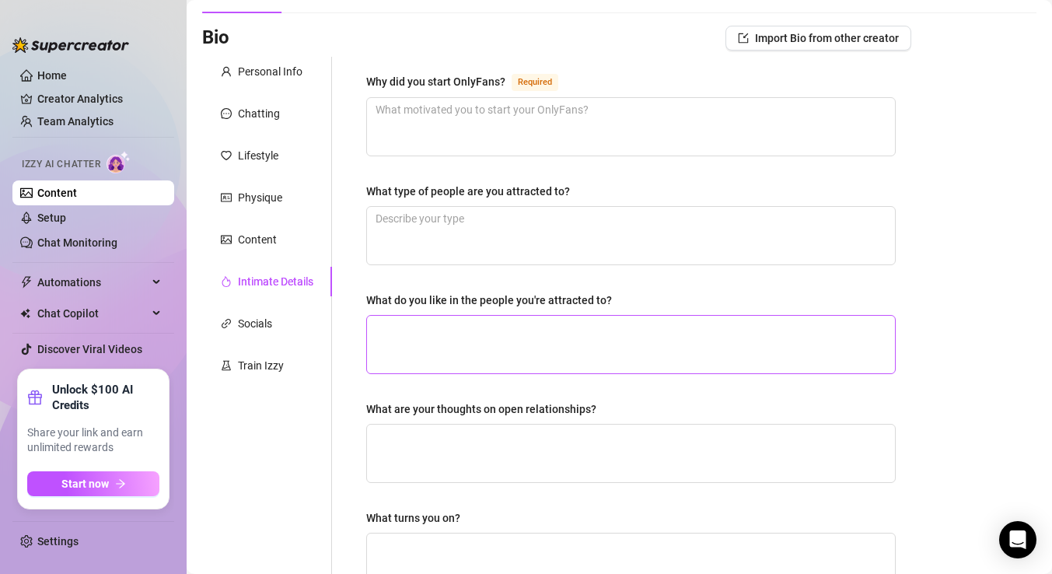
scroll to position [0, 0]
